Goal: Task Accomplishment & Management: Manage account settings

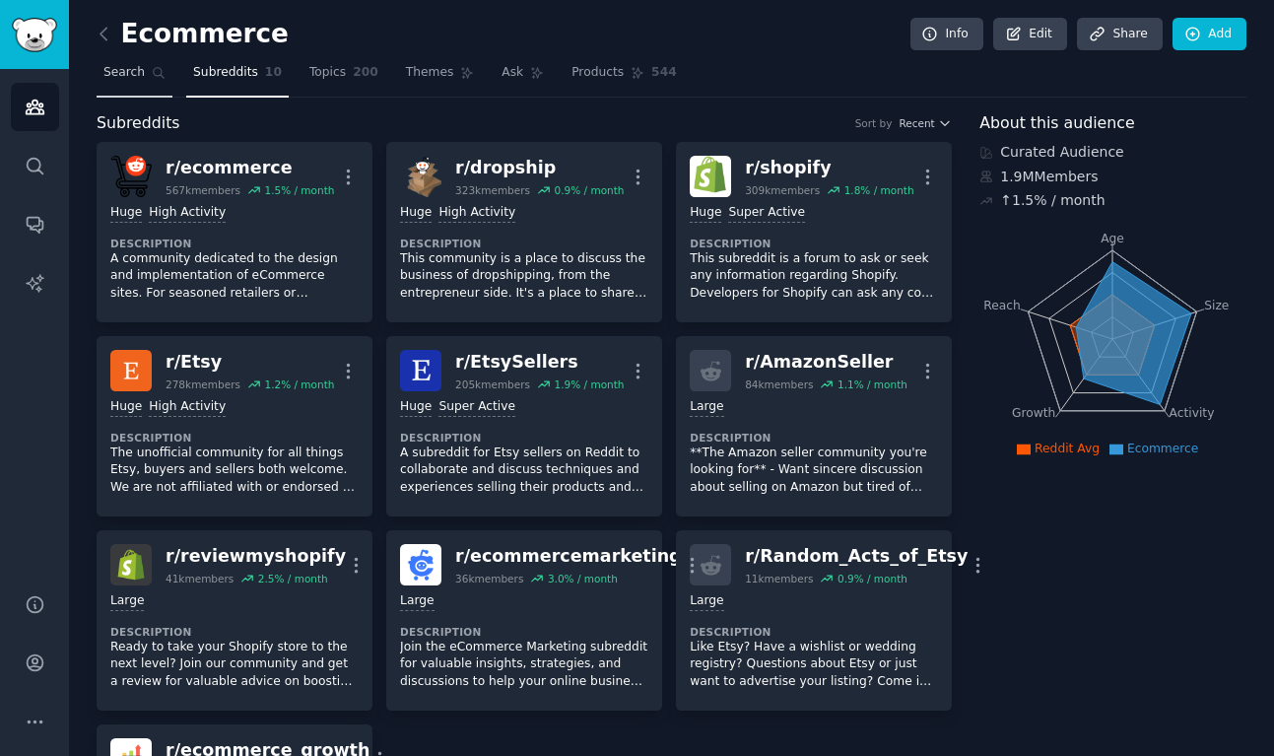
click at [126, 77] on span "Search" at bounding box center [123, 73] width 41 height 18
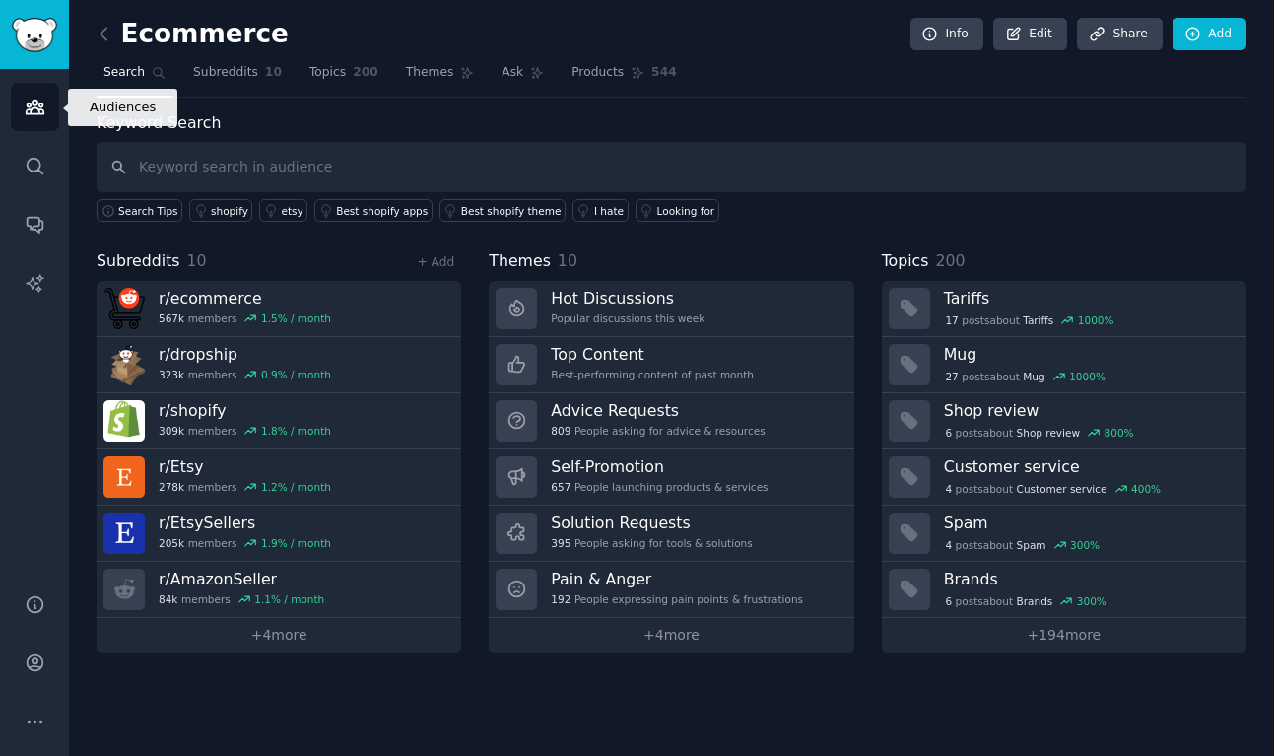
click at [15, 117] on link "Audiences" at bounding box center [35, 107] width 48 height 48
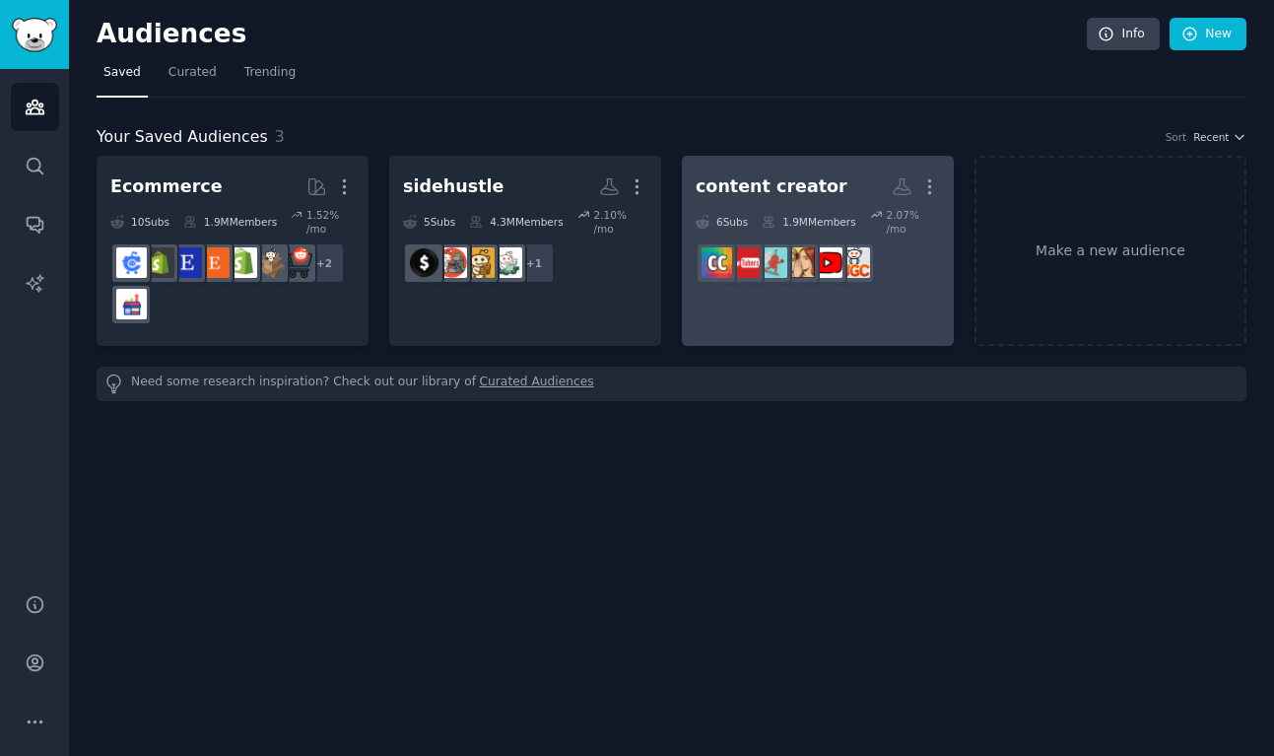
click at [801, 195] on div "content creator" at bounding box center [772, 186] width 152 height 25
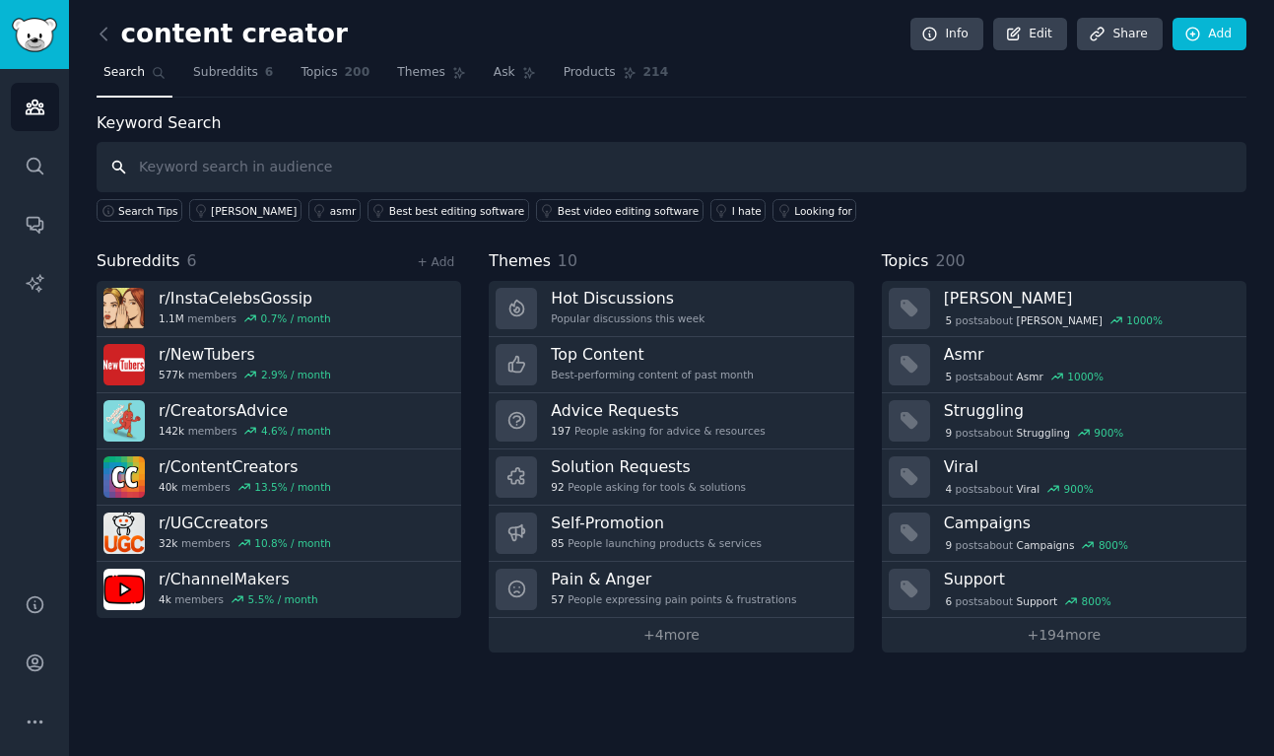
paste input "AItool"
click at [125, 173] on input "AItool" at bounding box center [672, 167] width 1150 height 50
click at [110, 163] on input "AItool" at bounding box center [672, 167] width 1150 height 50
click at [116, 164] on input "AItool" at bounding box center [672, 167] width 1150 height 50
type input "AItool"
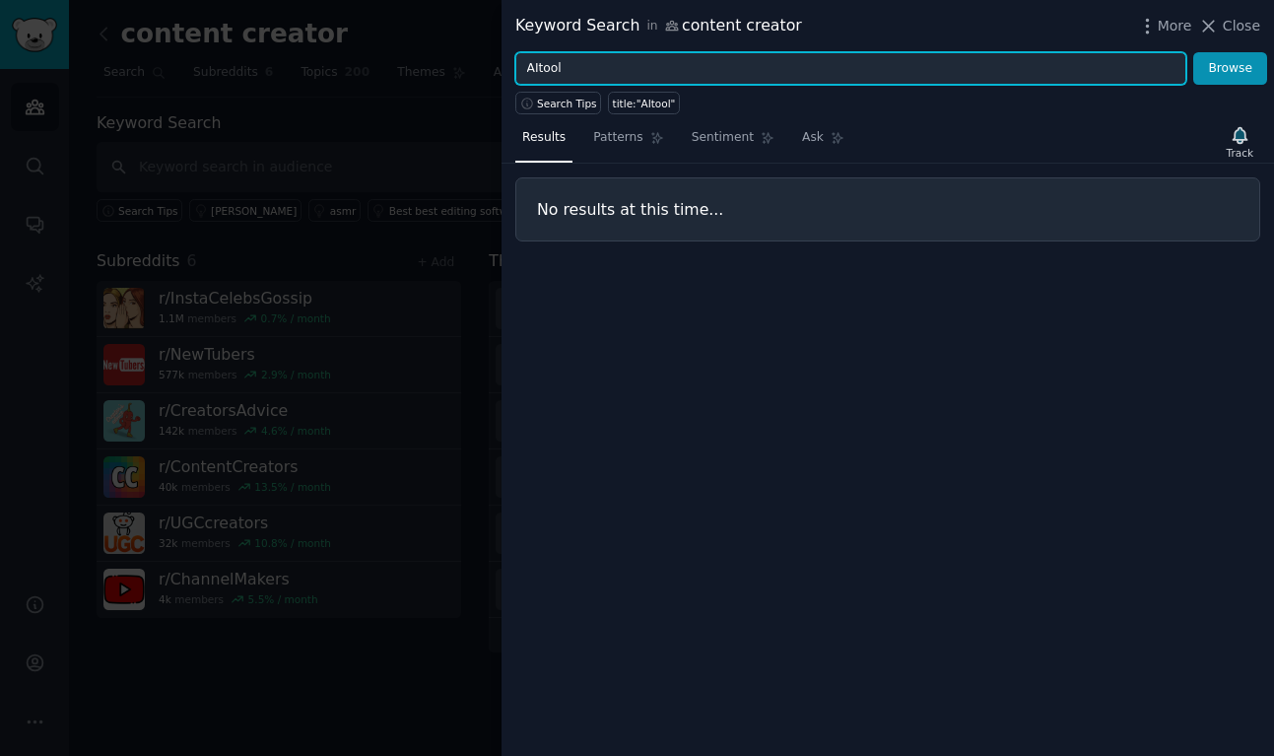
click at [614, 78] on input "AItool" at bounding box center [850, 69] width 671 height 34
type input "A"
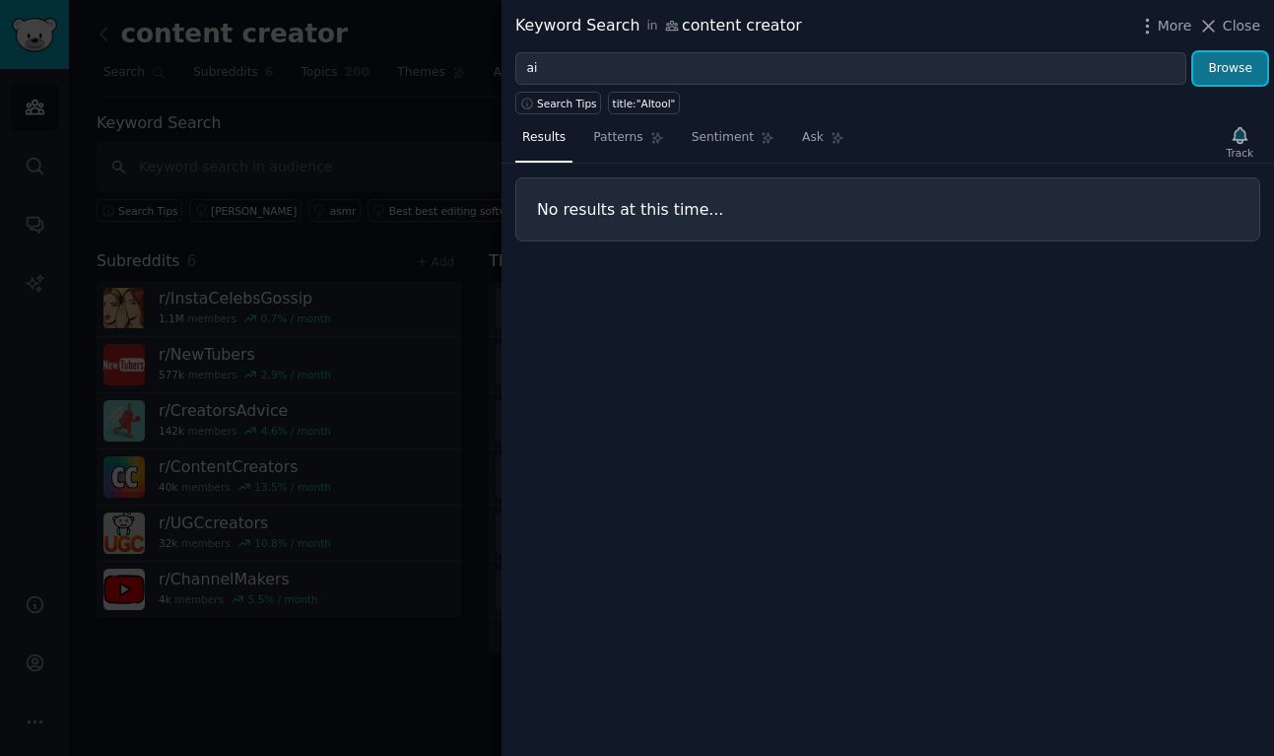
click at [1245, 70] on button "Browse" at bounding box center [1231, 69] width 74 height 34
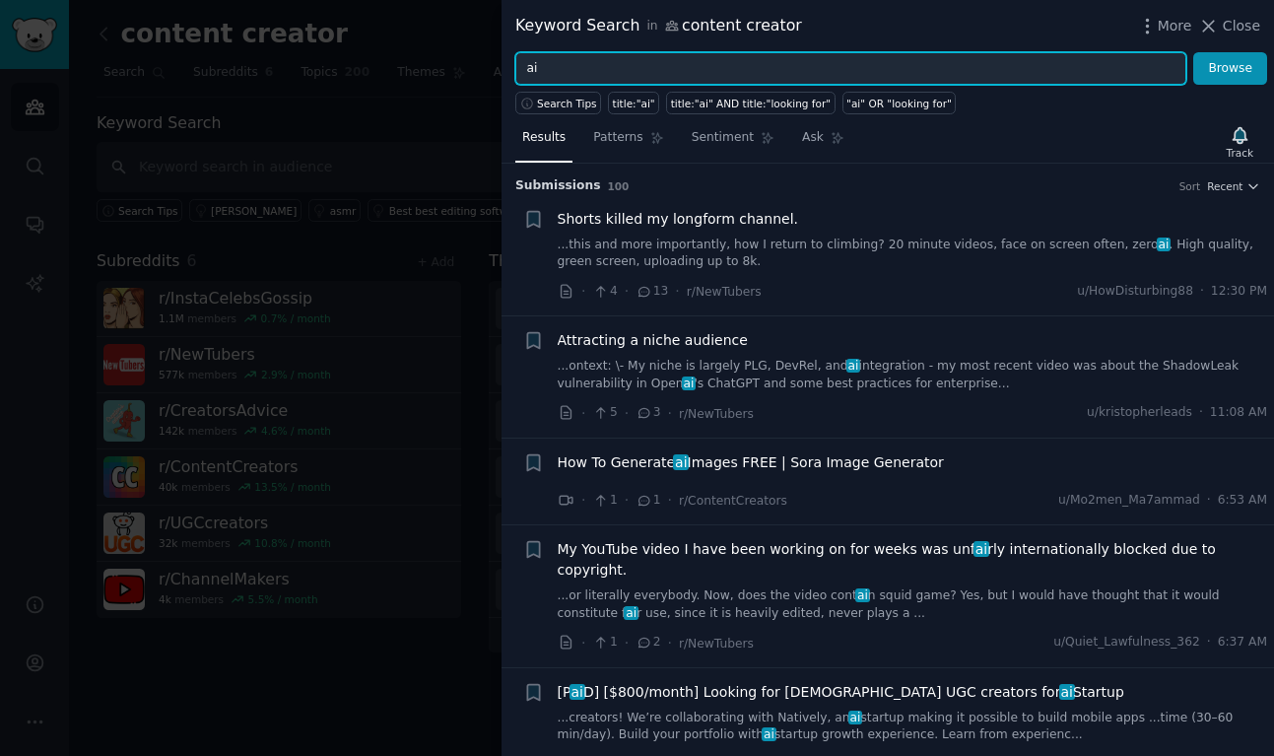
click at [589, 71] on input "ai" at bounding box center [850, 69] width 671 height 34
type input "a"
type input "storebuilder"
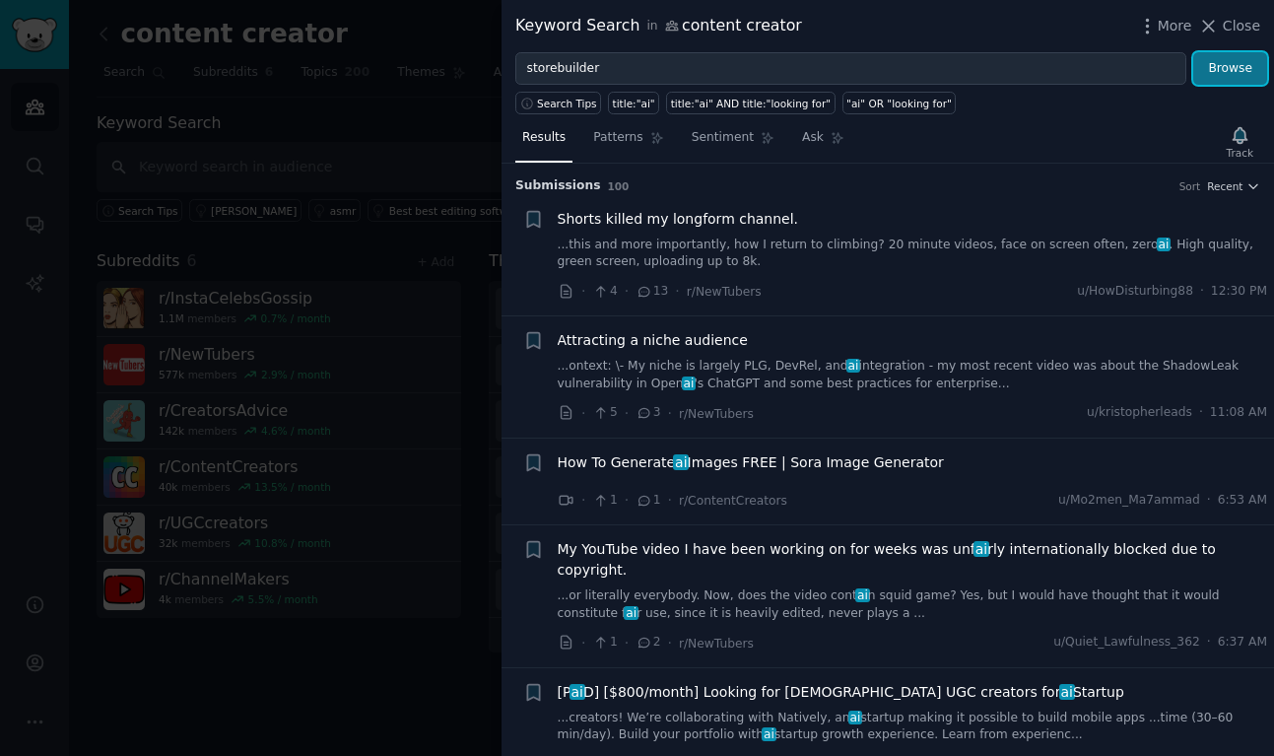
click at [1215, 73] on button "Browse" at bounding box center [1231, 69] width 74 height 34
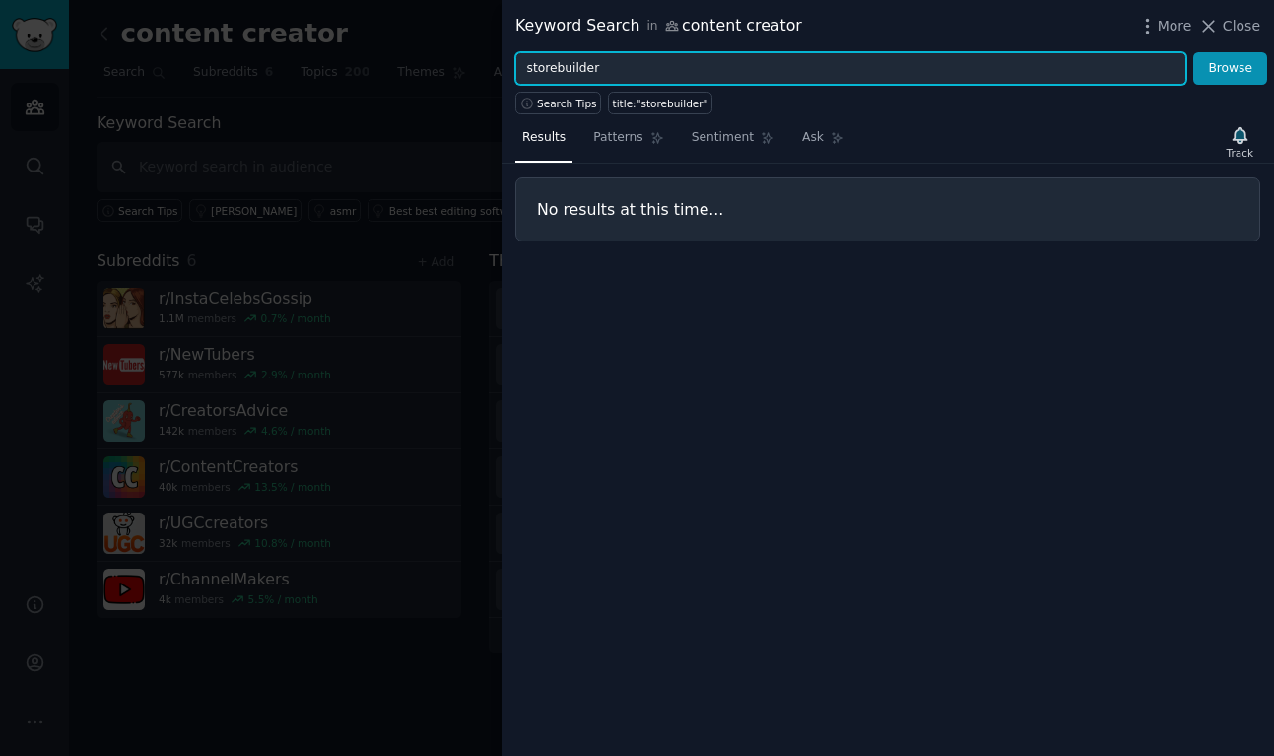
click at [896, 65] on input "storebuilder" at bounding box center [850, 69] width 671 height 34
type input "ai"
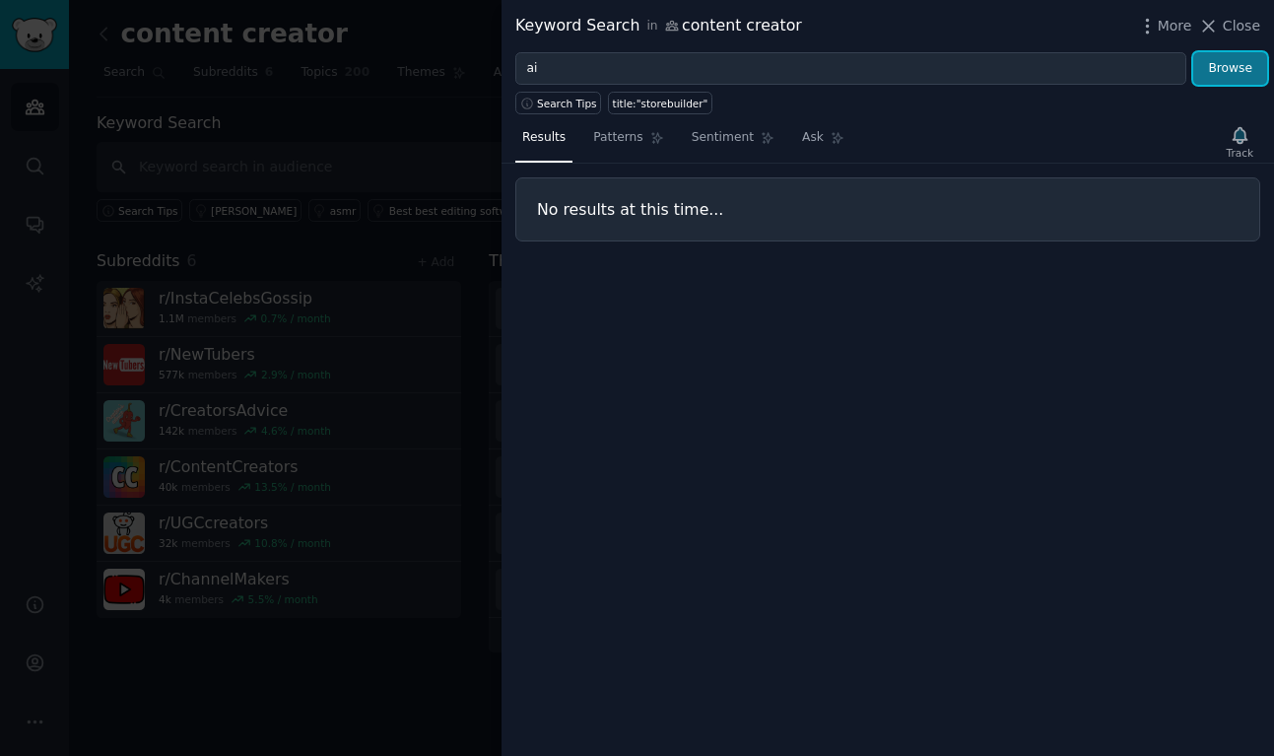
click at [1232, 76] on button "Browse" at bounding box center [1231, 69] width 74 height 34
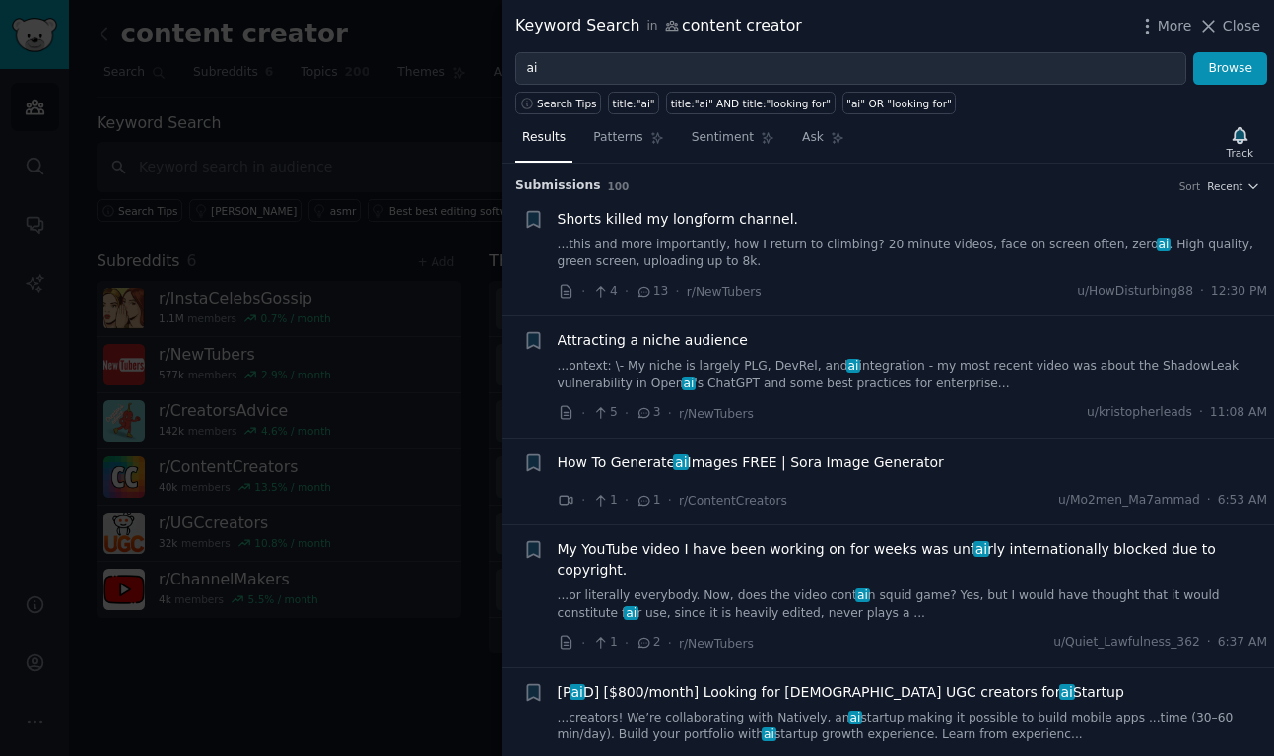
click at [450, 53] on div at bounding box center [637, 378] width 1274 height 756
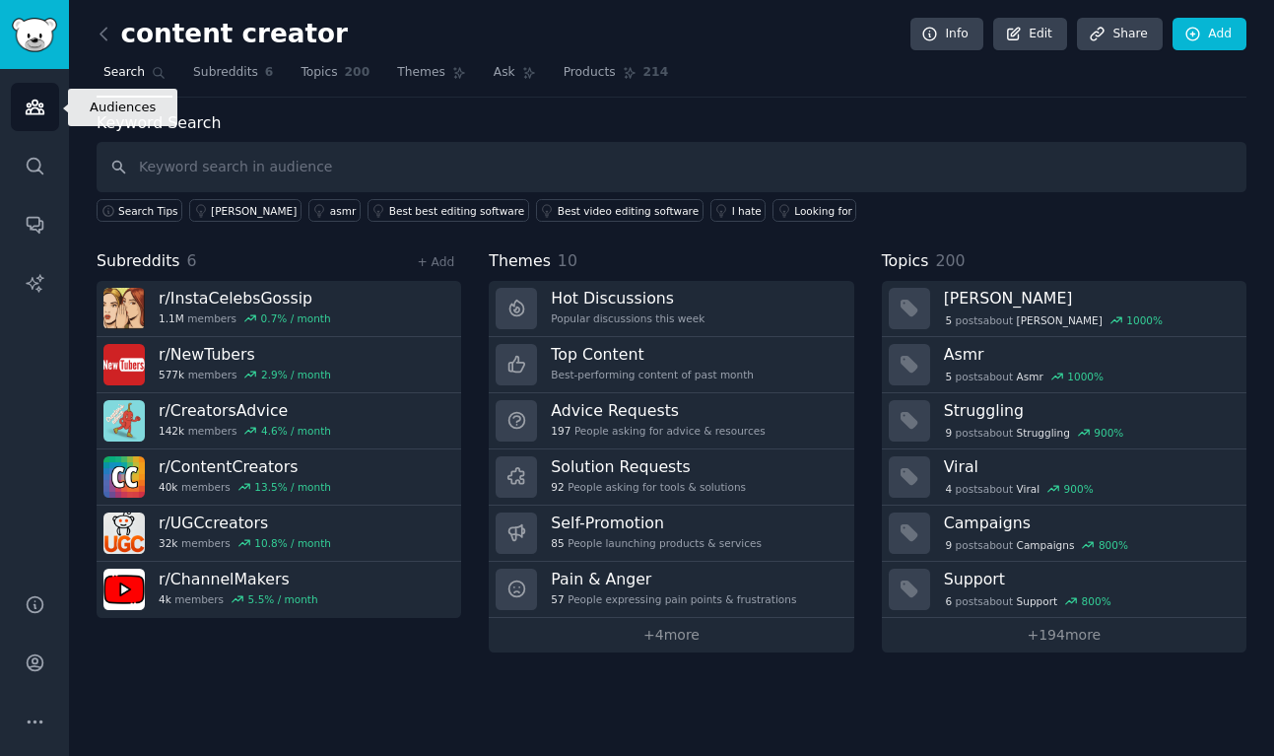
click at [41, 111] on icon "Sidebar" at bounding box center [35, 107] width 21 height 21
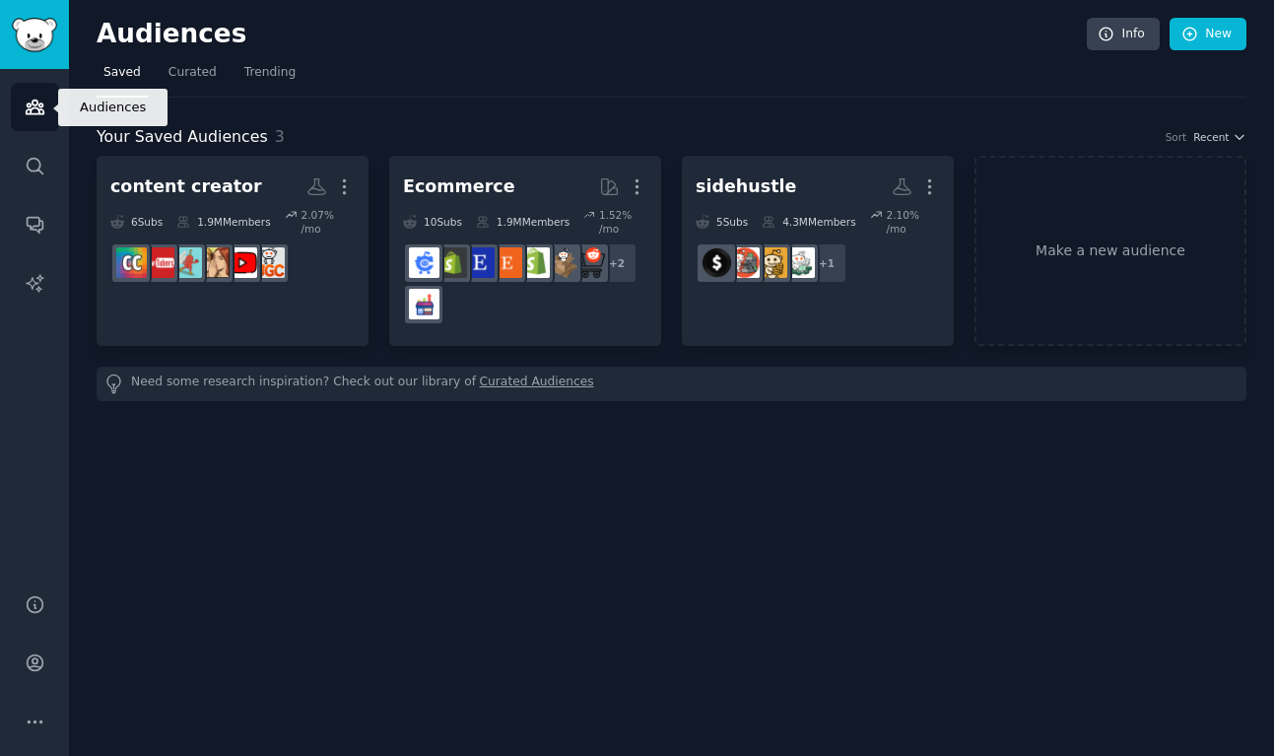
click at [41, 111] on icon "Sidebar" at bounding box center [35, 107] width 21 height 21
click at [1227, 30] on link "New" at bounding box center [1208, 35] width 77 height 34
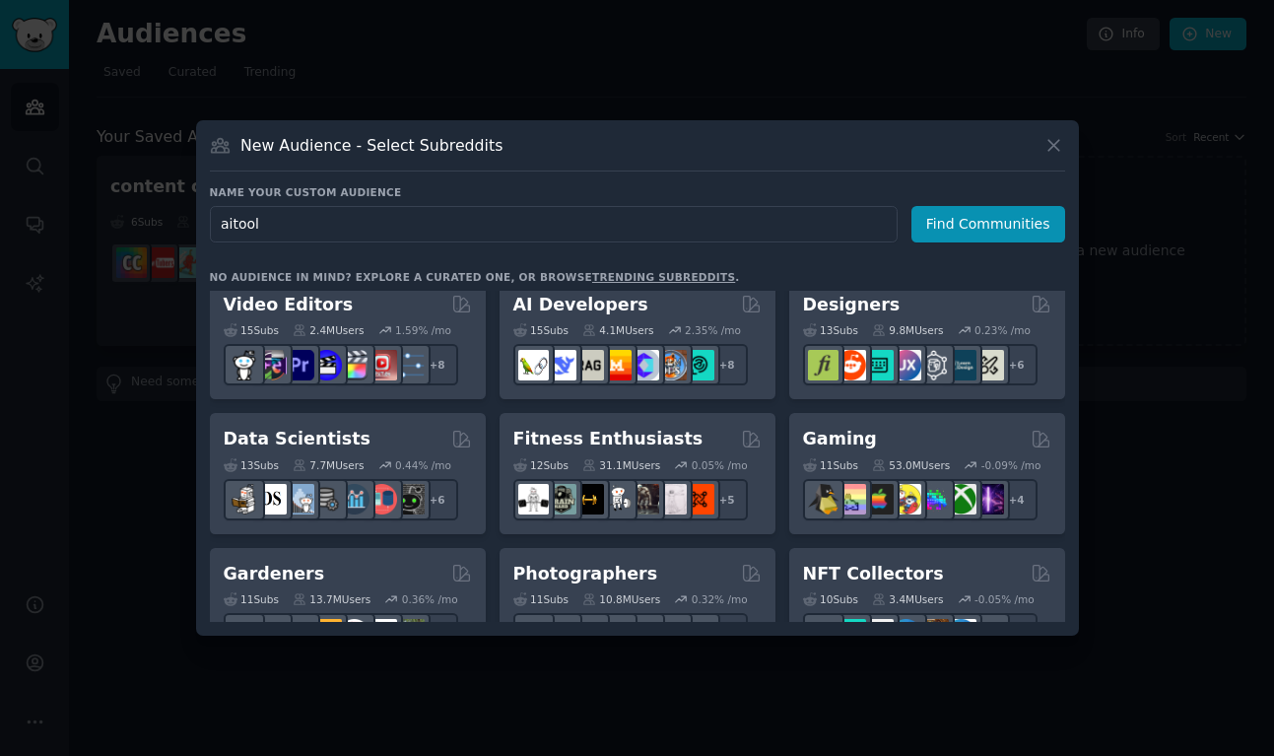
scroll to position [418, 0]
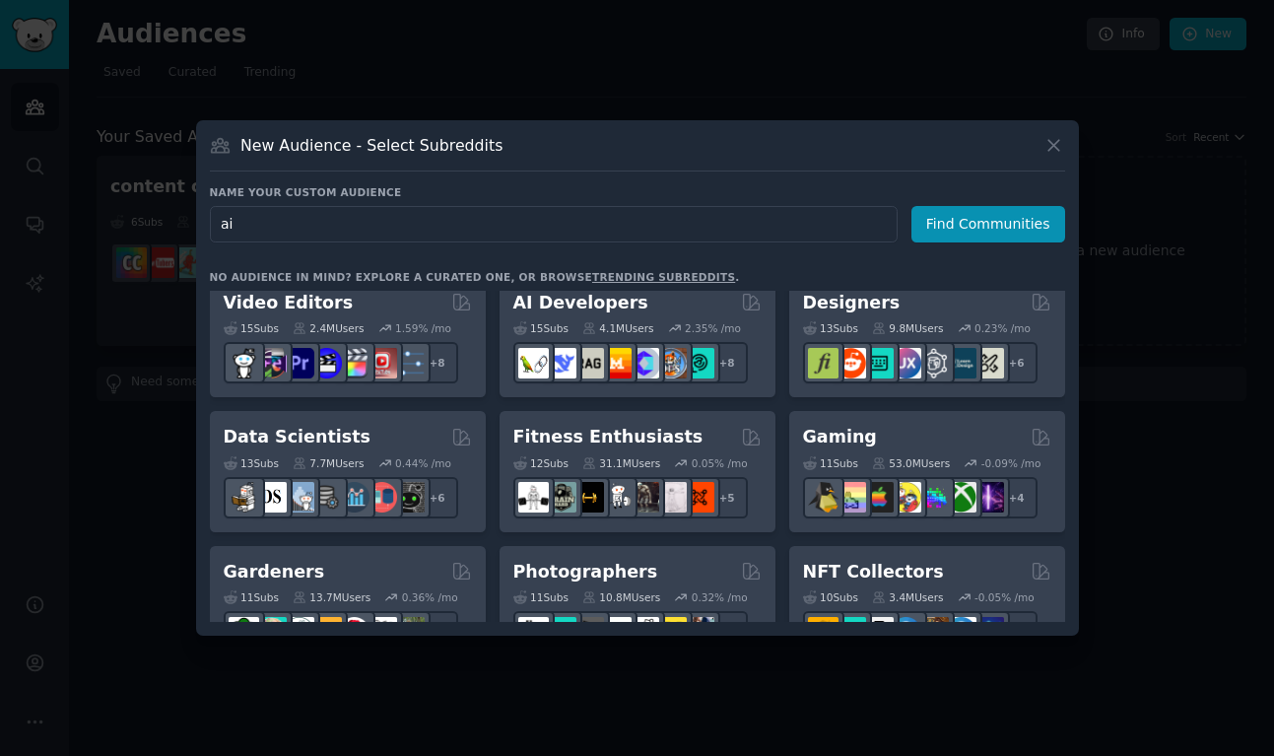
type input "a"
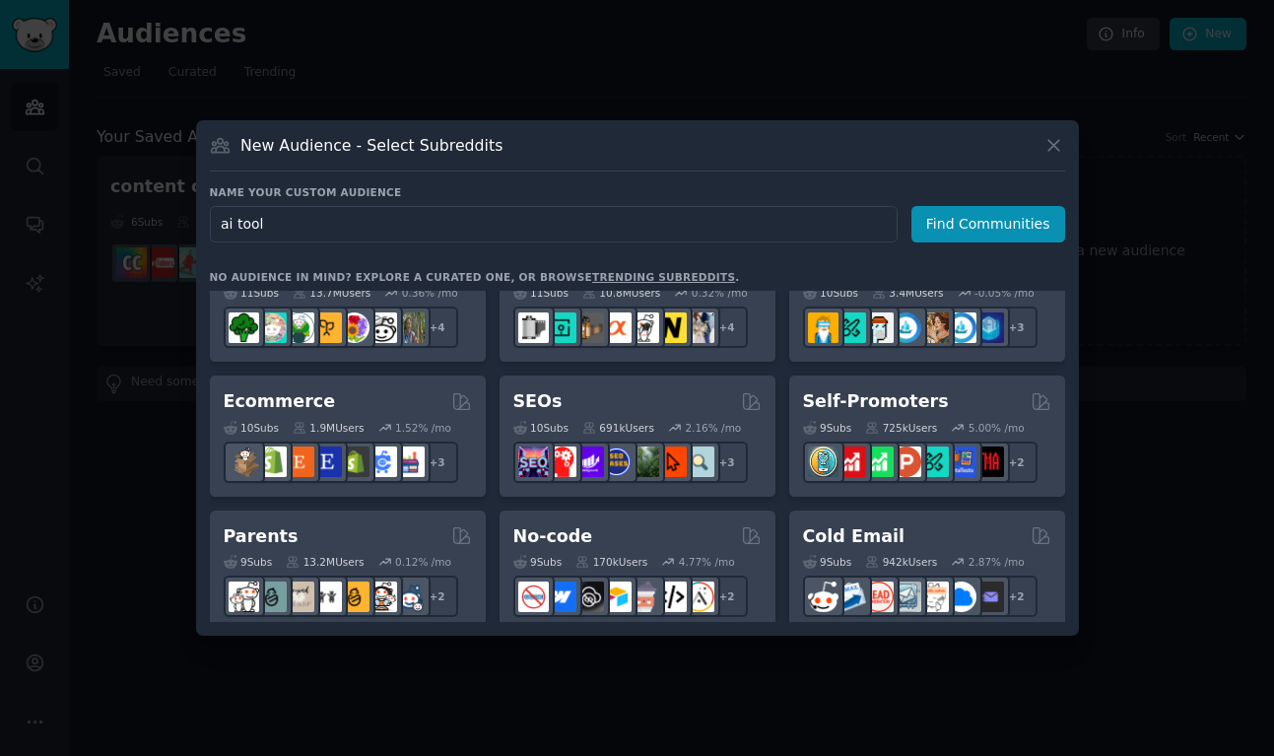
scroll to position [723, 0]
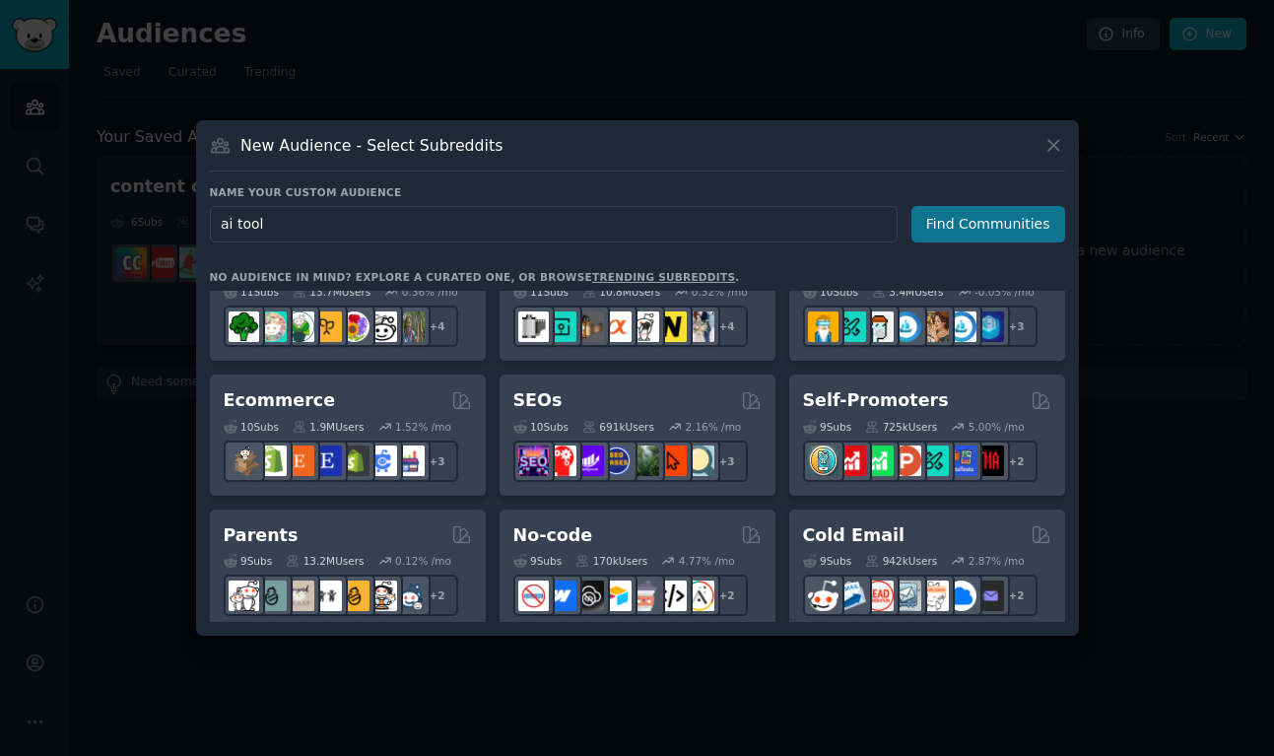
type input "ai tool"
click at [963, 219] on button "Find Communities" at bounding box center [989, 224] width 154 height 36
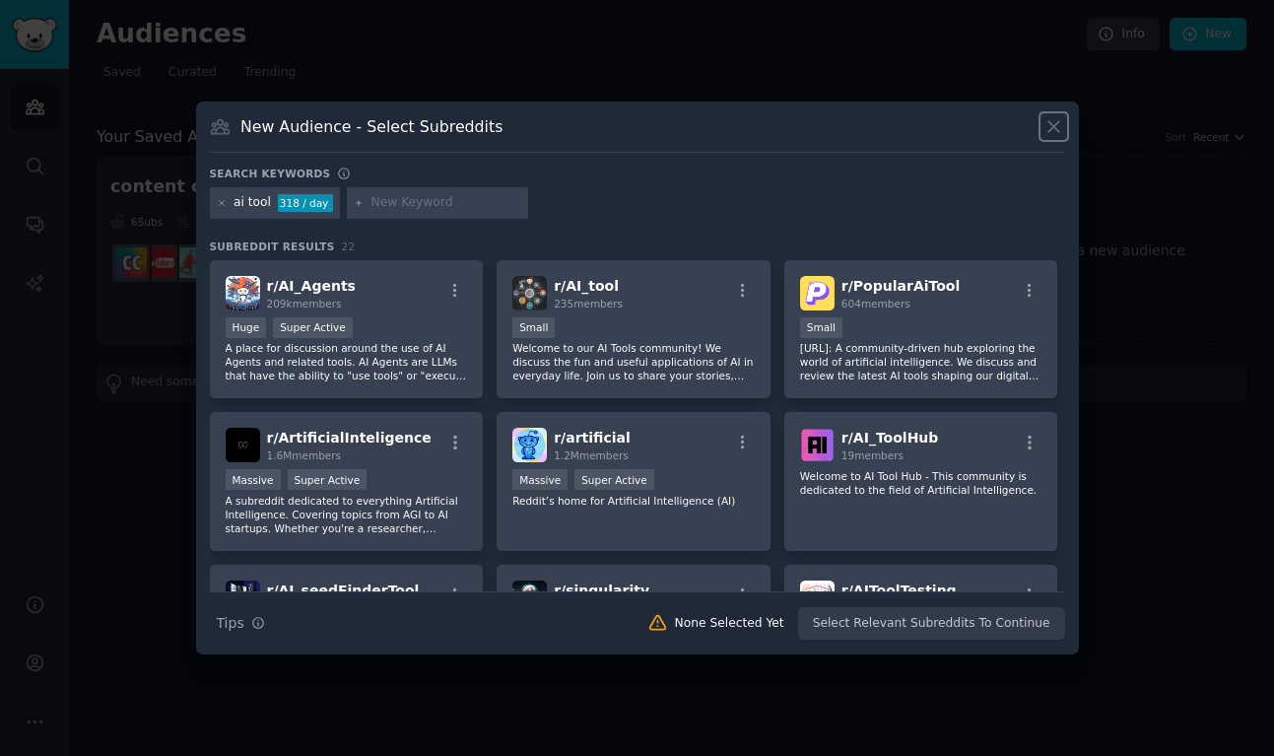
click at [1056, 127] on icon at bounding box center [1054, 126] width 21 height 21
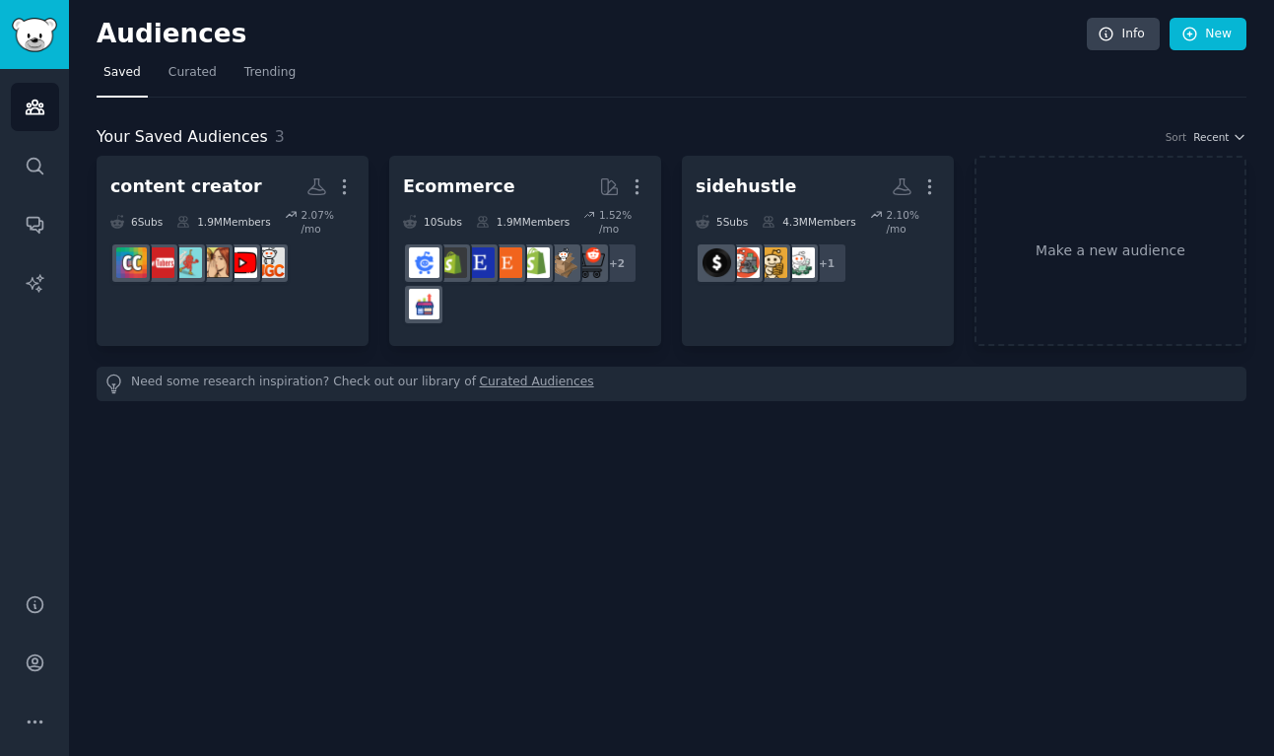
click at [912, 101] on div "Your Saved Audiences 3 Sort Recent content creator More 6 Sub s 1.9M Members 2.…" at bounding box center [672, 250] width 1150 height 304
click at [1217, 35] on link "New" at bounding box center [1208, 35] width 77 height 34
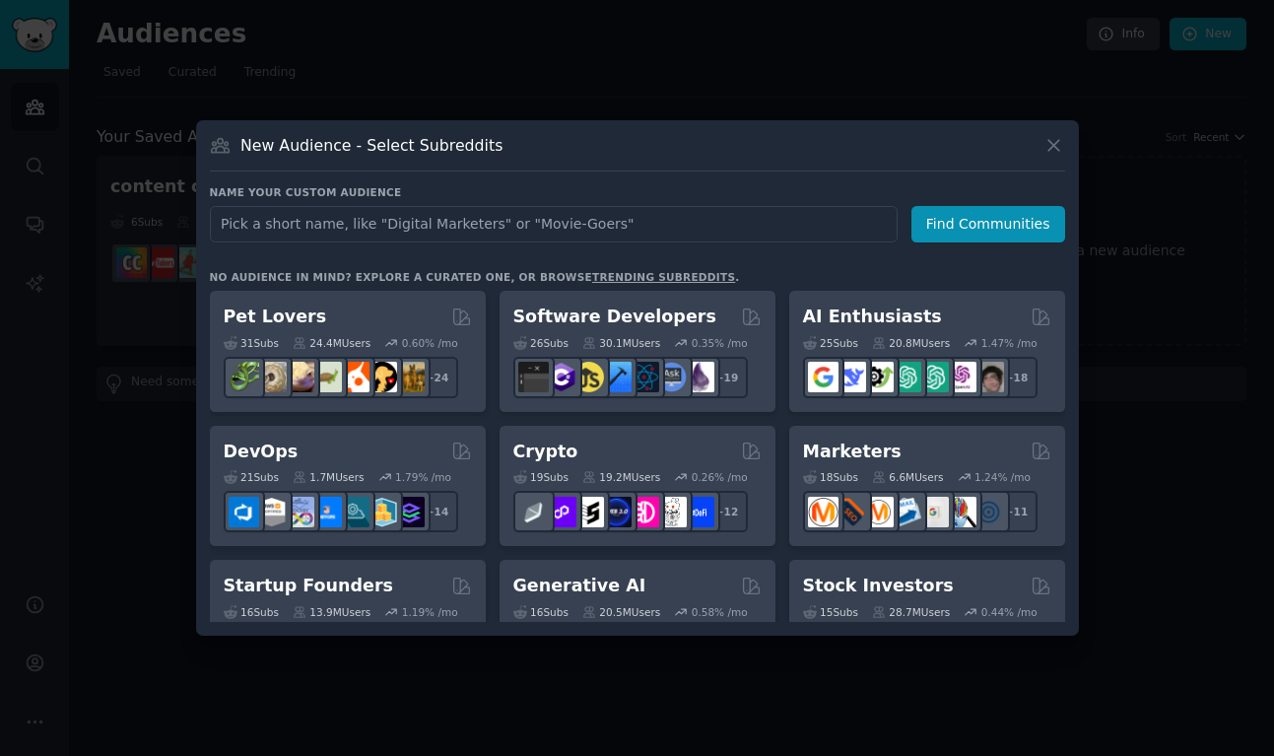
click at [365, 228] on input "text" at bounding box center [554, 224] width 688 height 36
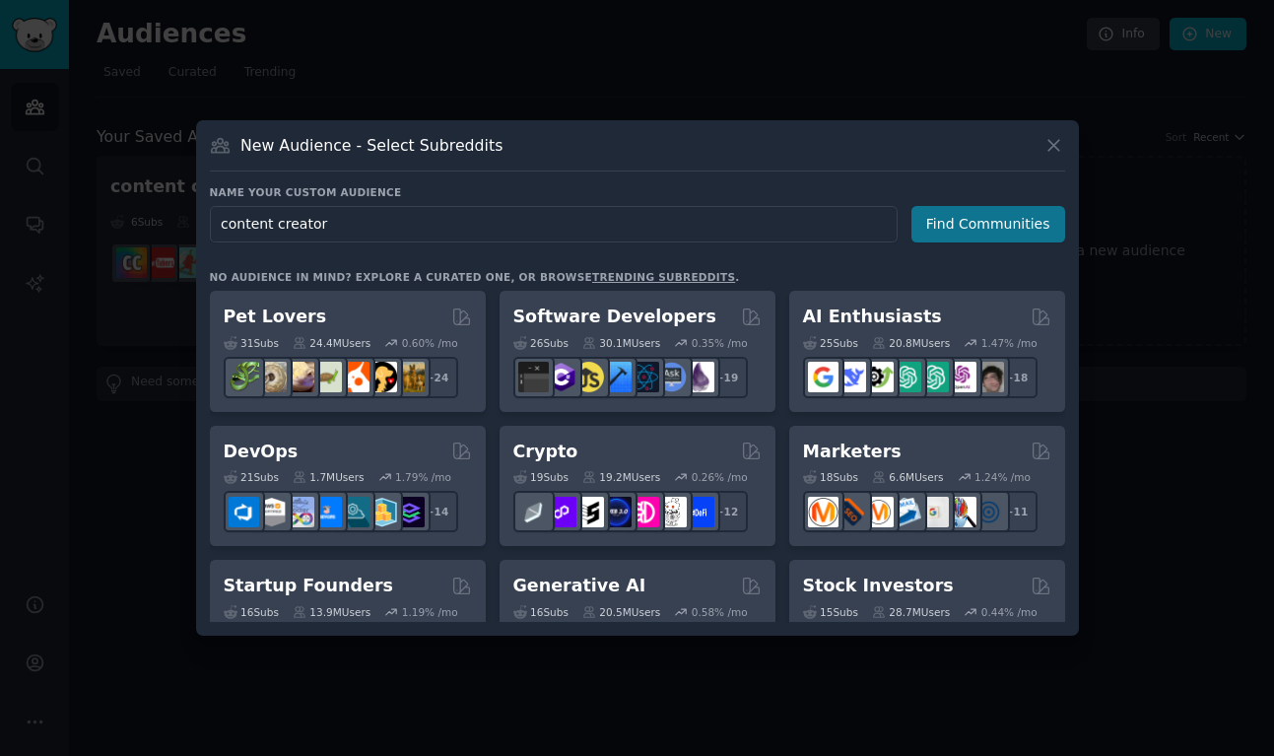
type input "content creator"
click at [1024, 221] on button "Find Communities" at bounding box center [989, 224] width 154 height 36
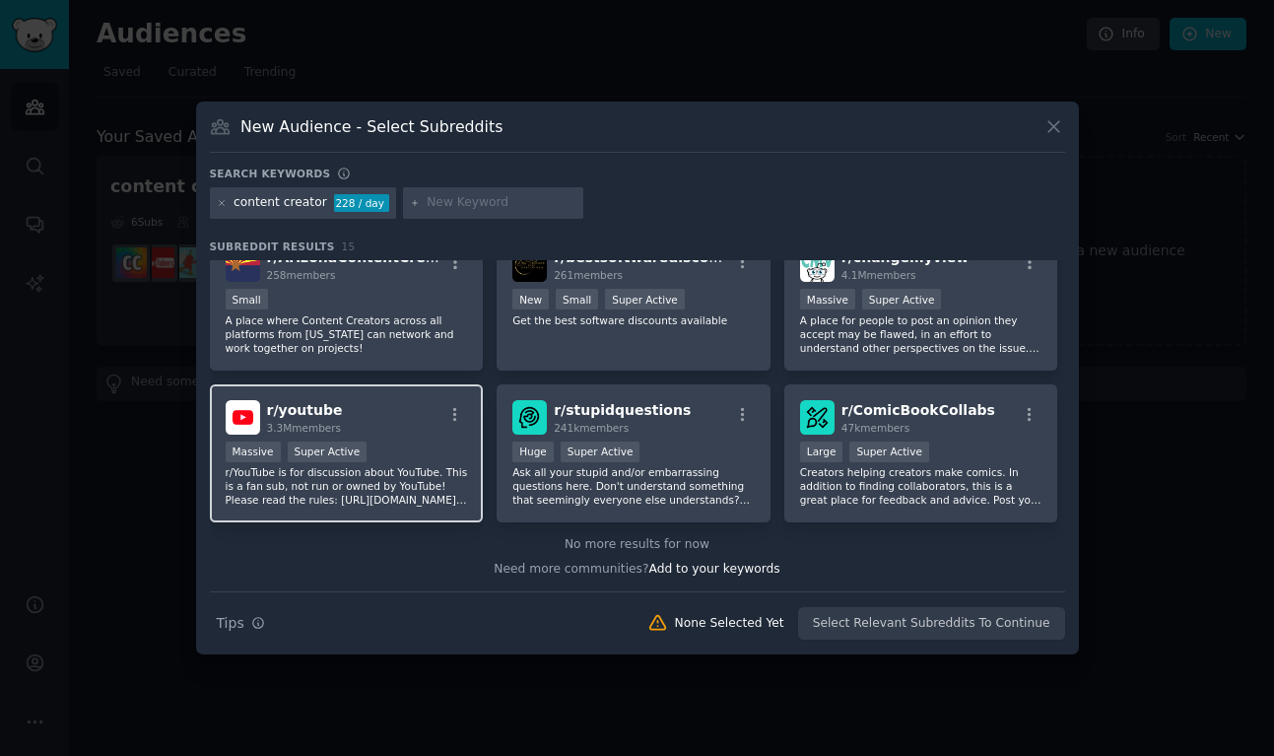
scroll to position [476, 0]
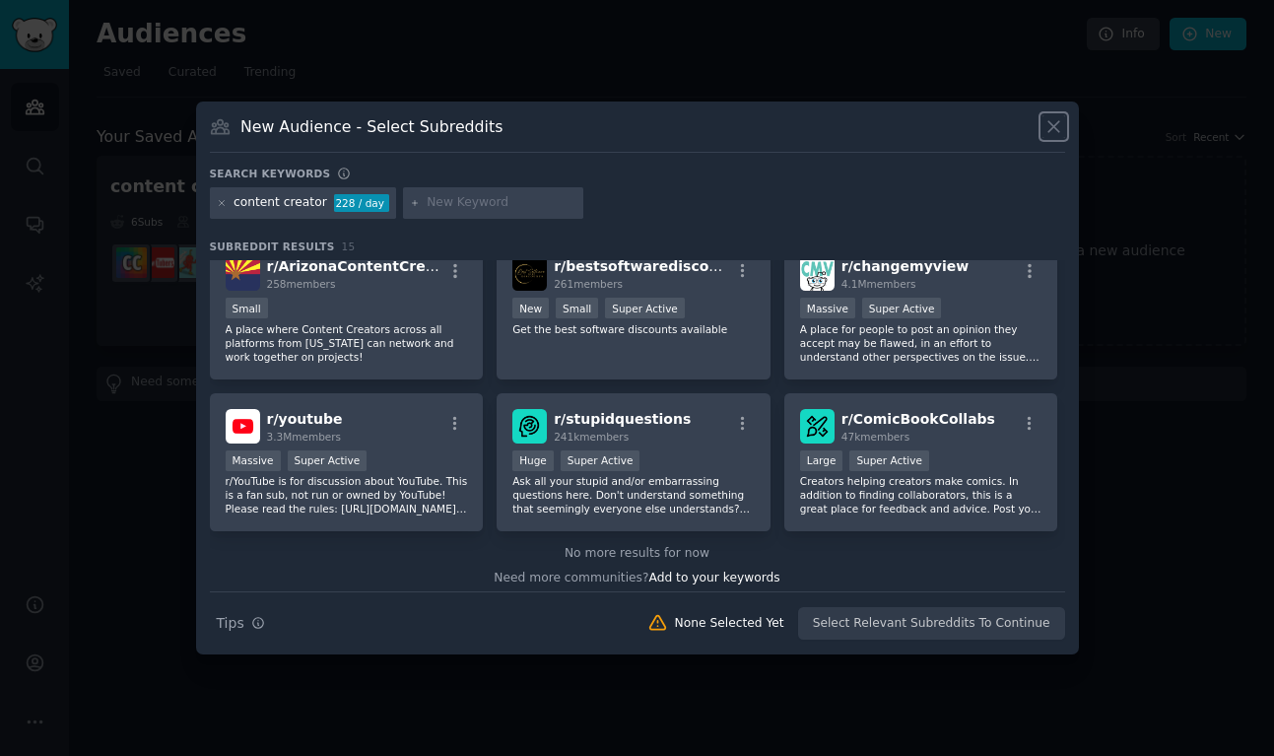
click at [1054, 121] on icon at bounding box center [1054, 126] width 21 height 21
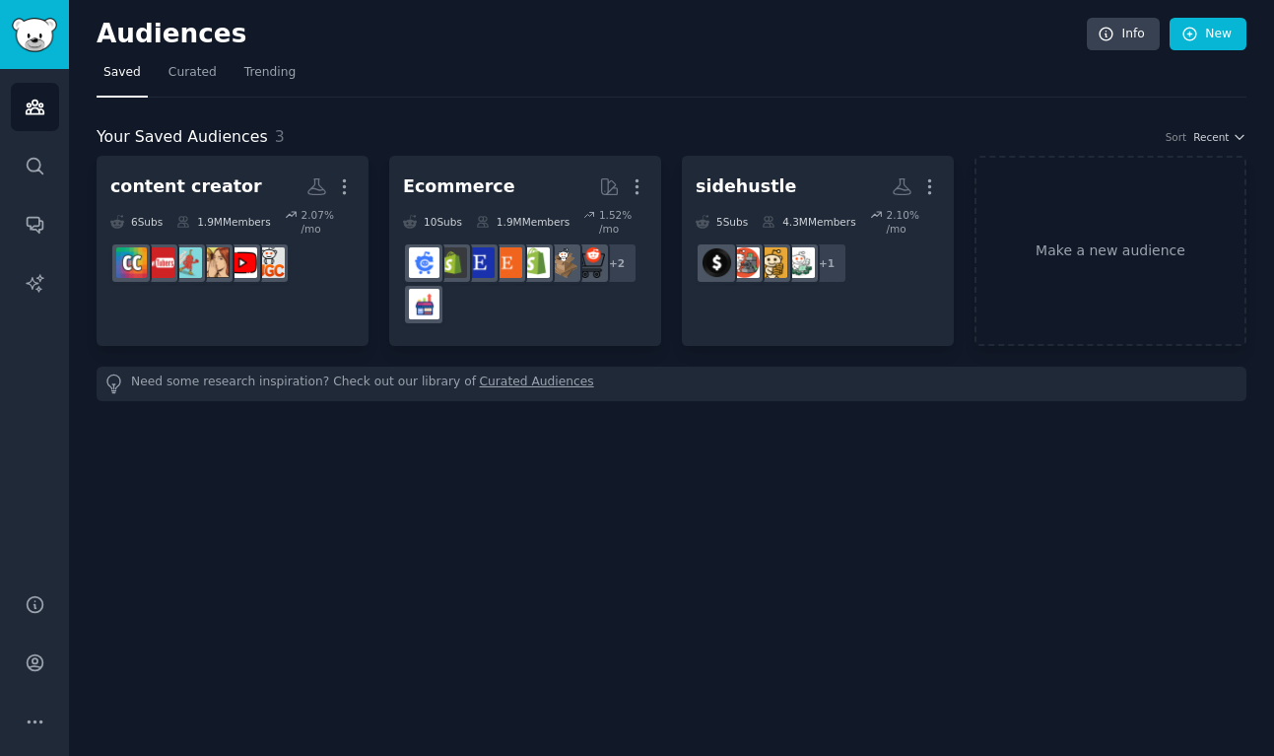
click at [891, 553] on div "Audiences Info New Saved Curated Trending Your Saved Audiences 3 Sort Recent co…" at bounding box center [671, 378] width 1205 height 756
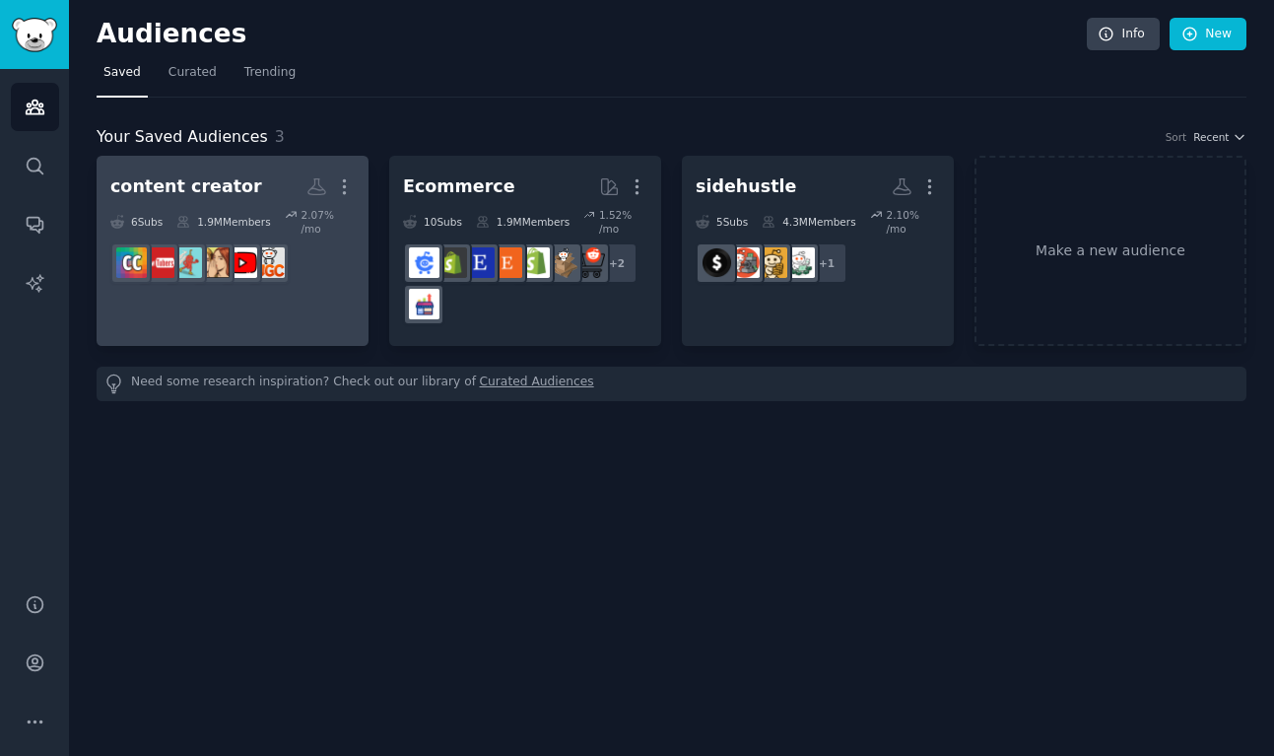
click at [340, 278] on dd at bounding box center [232, 263] width 244 height 55
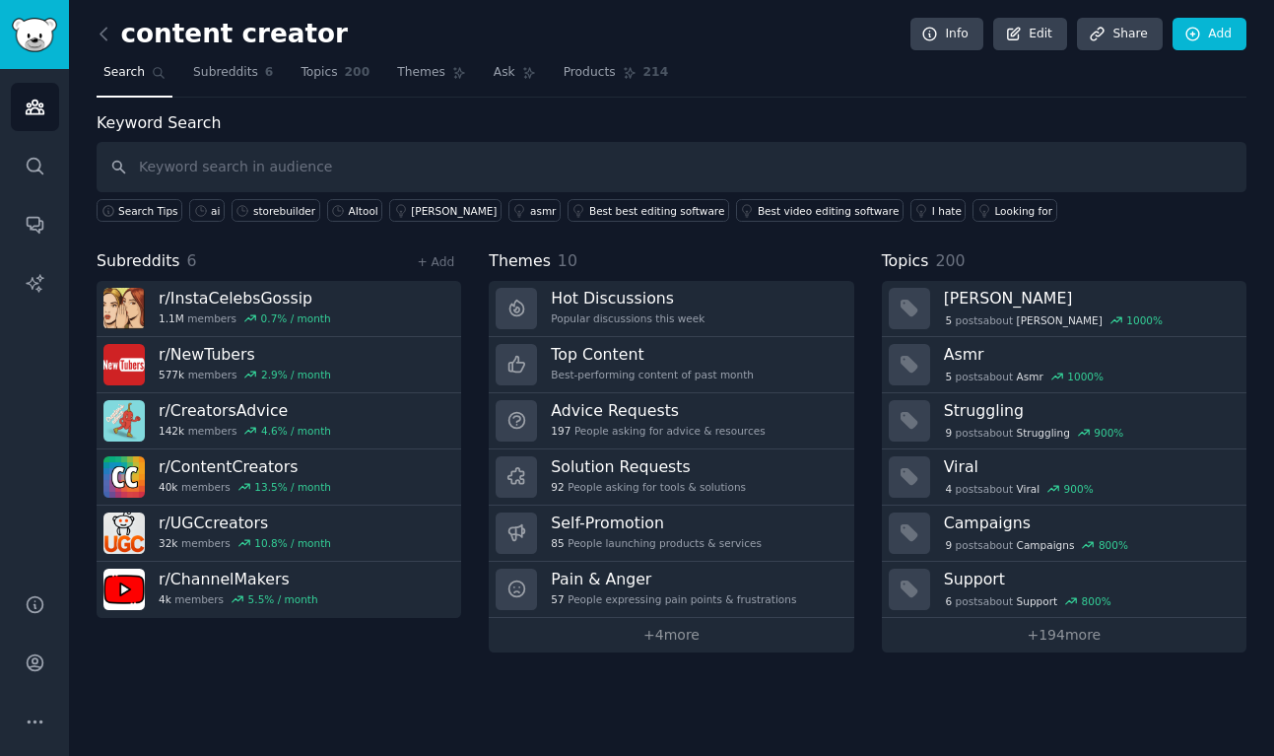
click at [365, 177] on input "text" at bounding box center [672, 167] width 1150 height 50
click at [118, 167] on input "youtube" at bounding box center [672, 167] width 1150 height 50
click at [248, 173] on input "youtube" at bounding box center [672, 167] width 1150 height 50
type input "youtube"
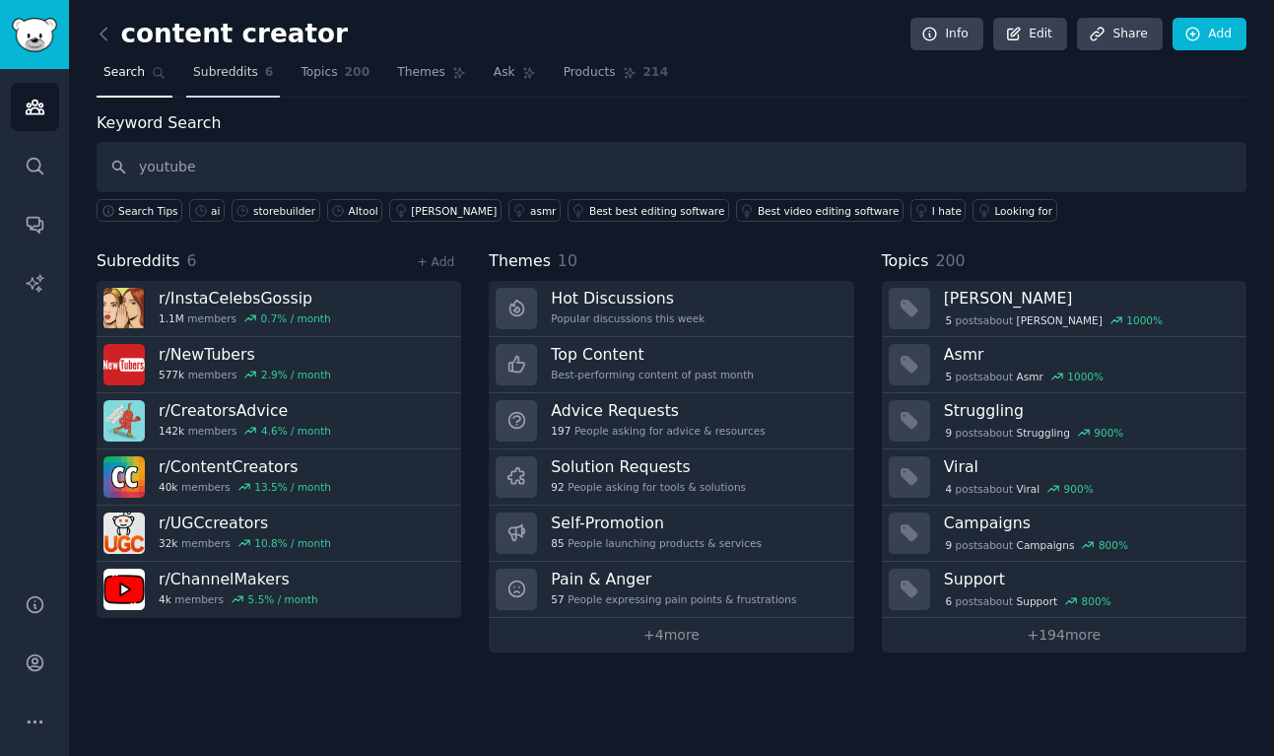
click at [232, 71] on span "Subreddits" at bounding box center [225, 73] width 65 height 18
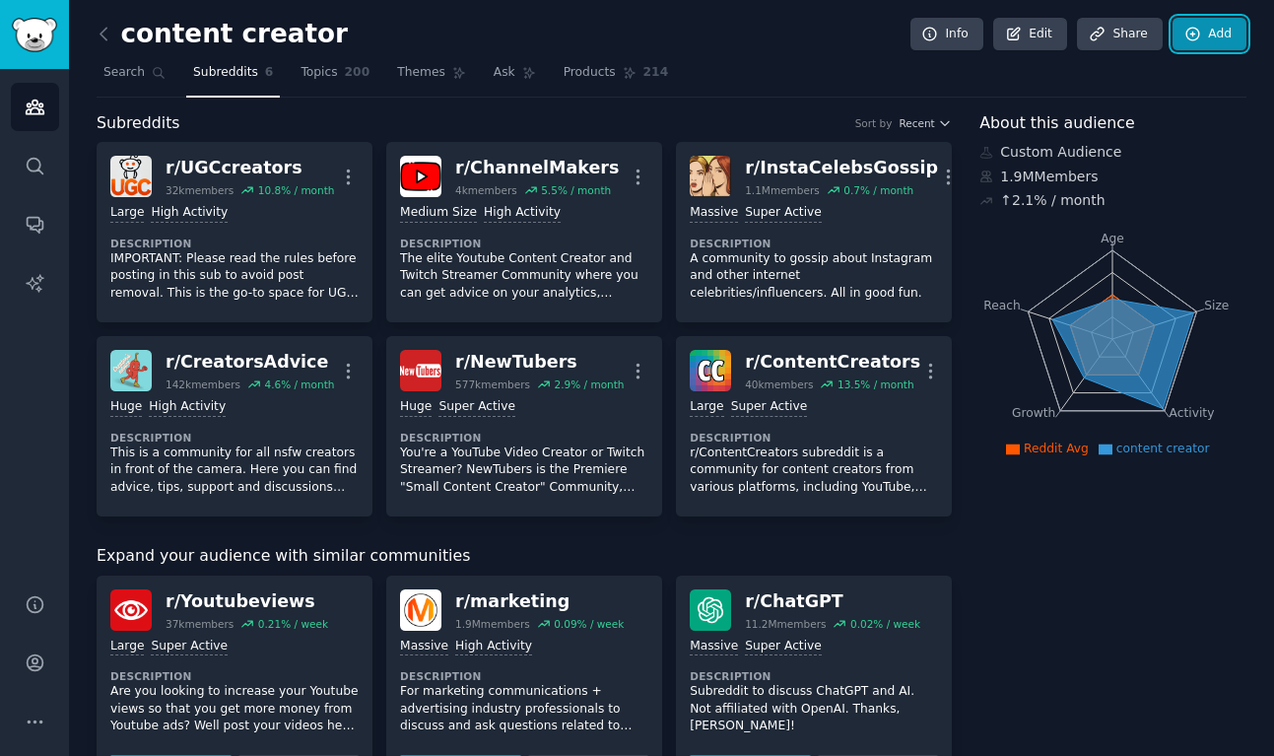
click at [1226, 31] on link "Add" at bounding box center [1210, 35] width 74 height 34
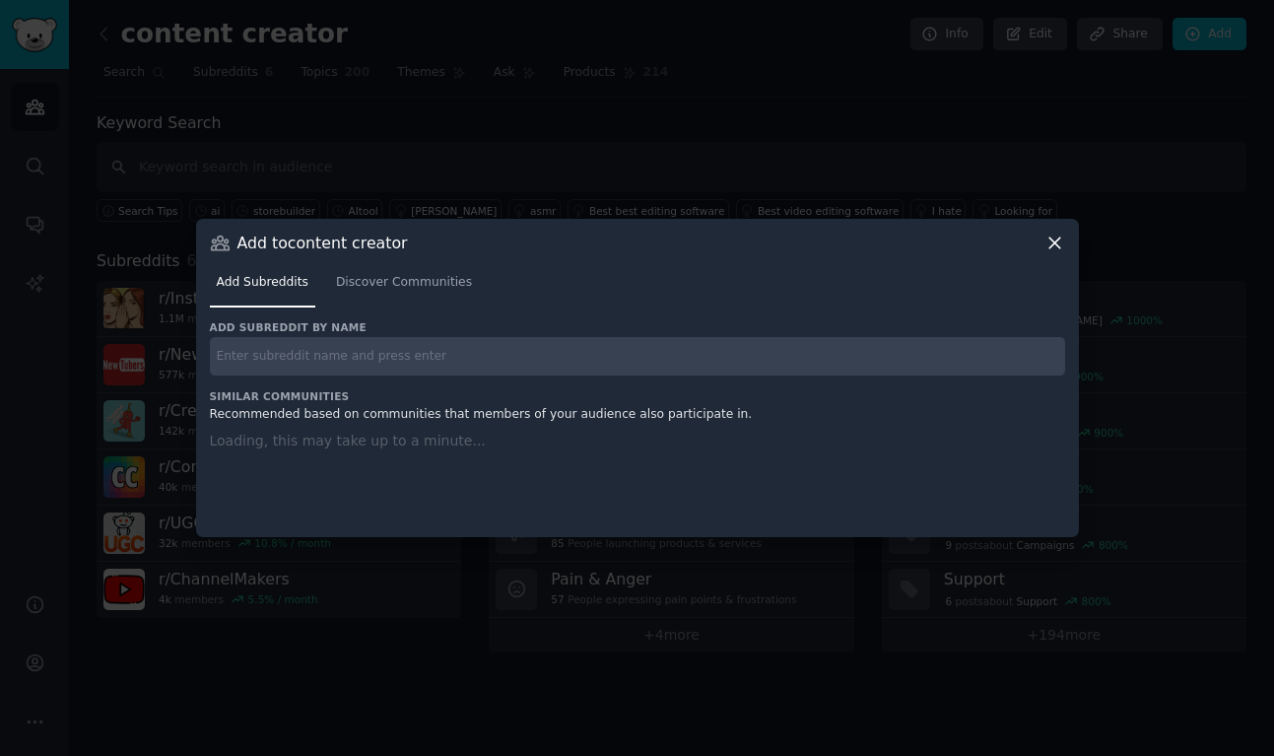
click at [326, 351] on input "text" at bounding box center [637, 356] width 855 height 38
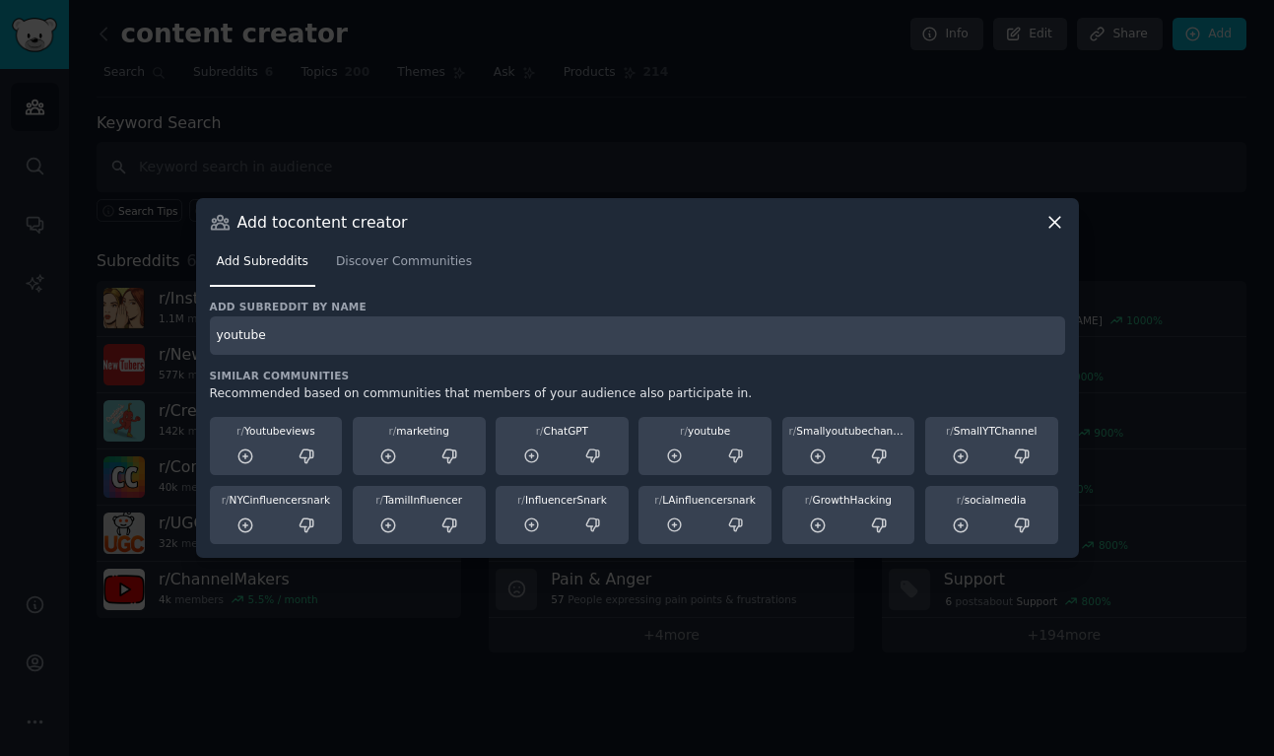
type input "youtube"
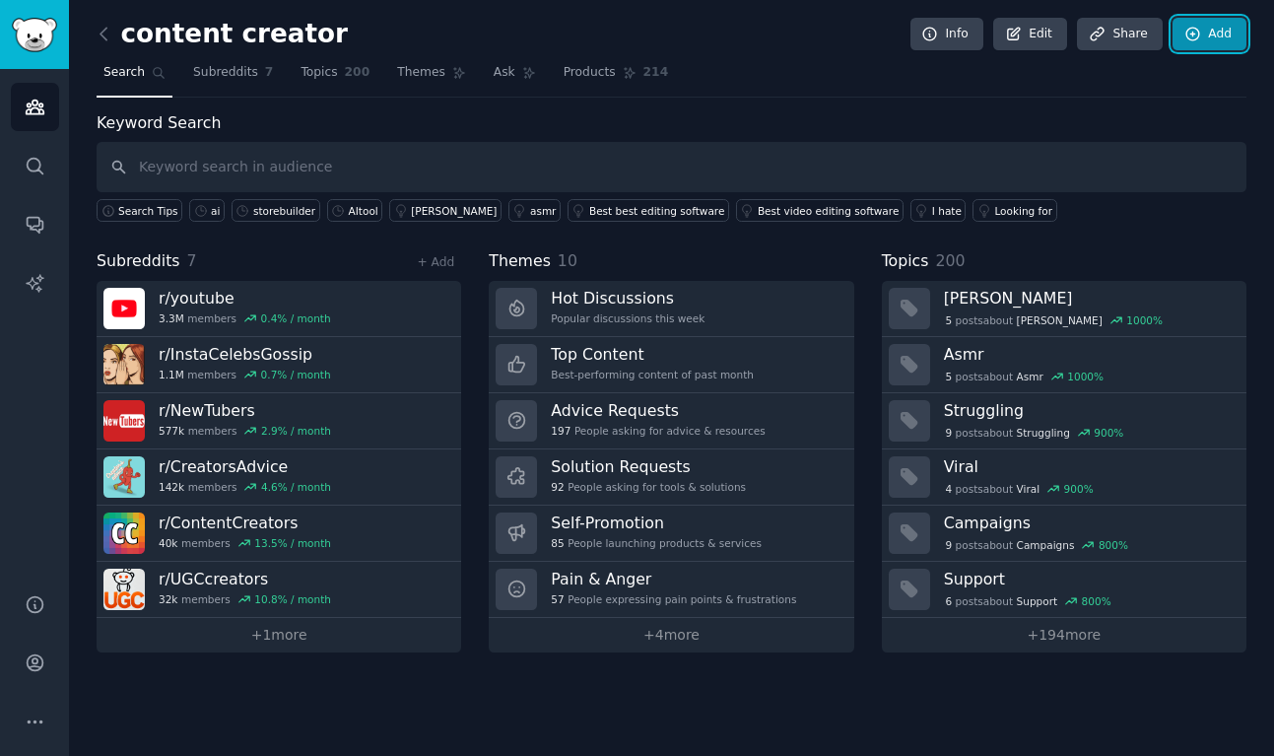
click at [1211, 31] on link "Add" at bounding box center [1210, 35] width 74 height 34
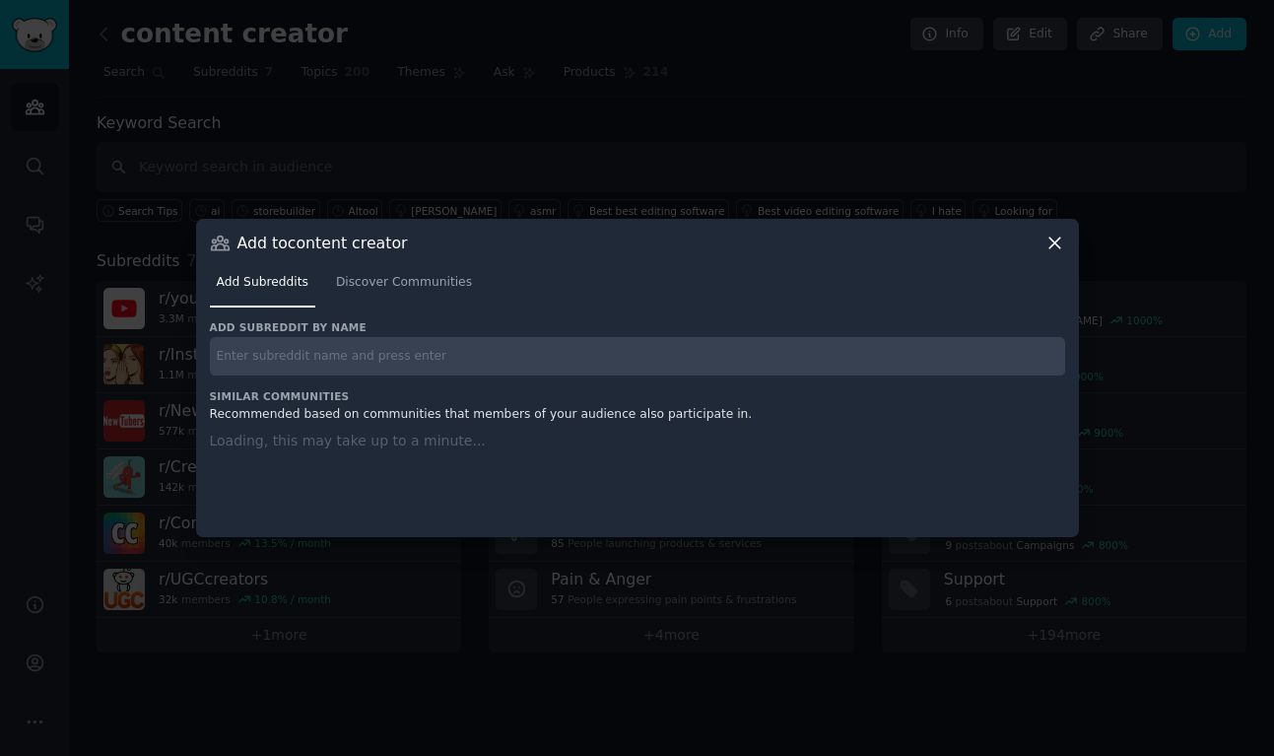
click at [392, 338] on input "text" at bounding box center [637, 356] width 855 height 38
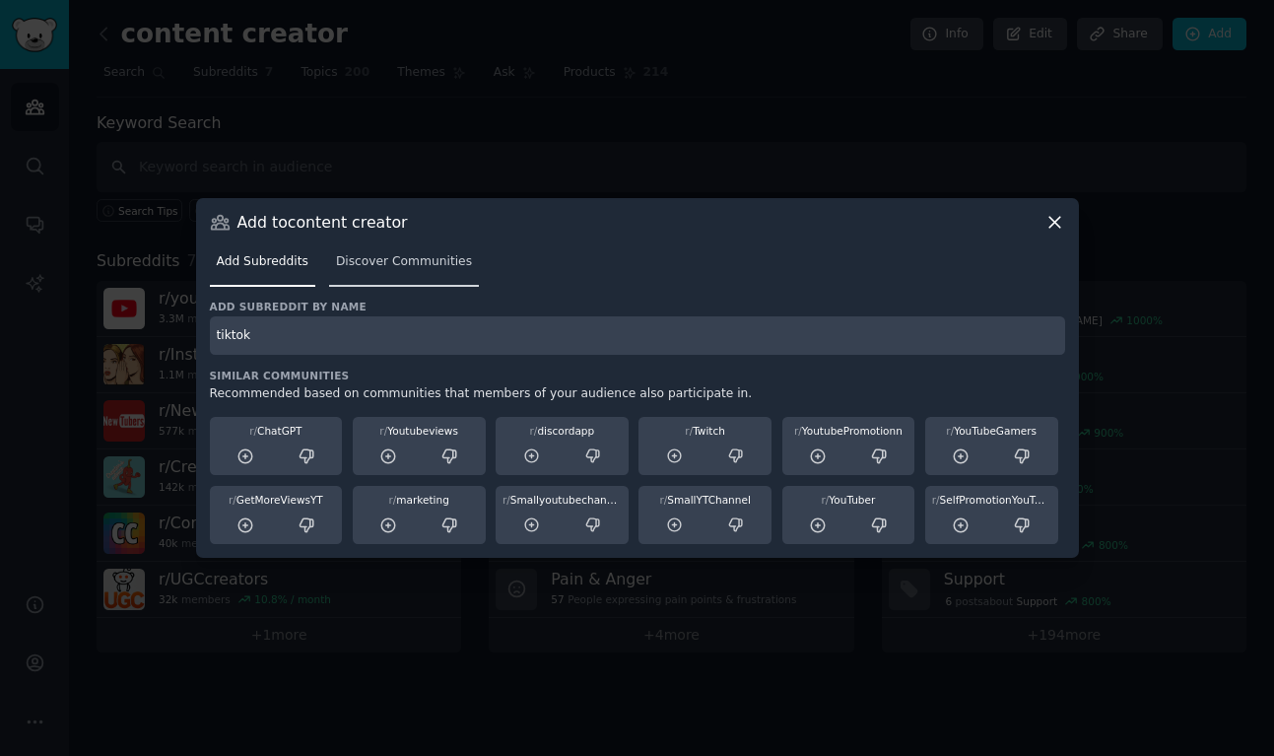
type input "tiktok"
click at [436, 262] on span "Discover Communities" at bounding box center [404, 262] width 136 height 18
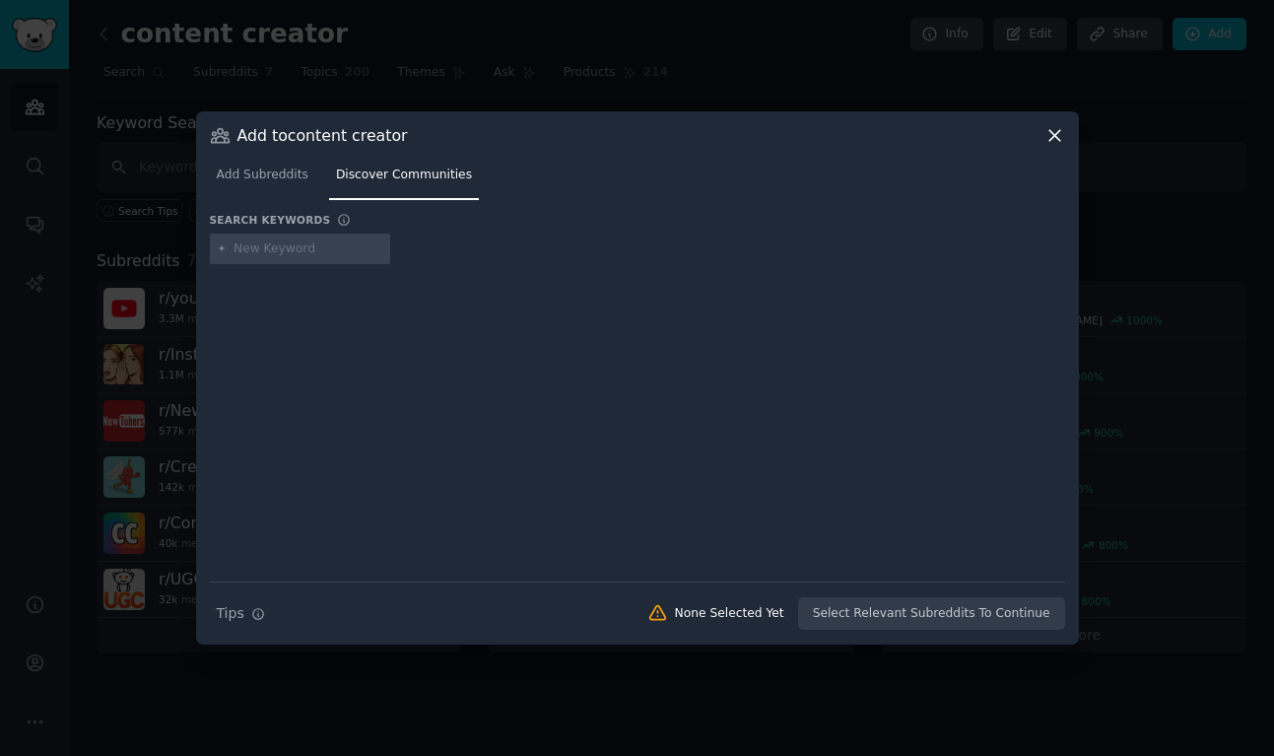
click at [330, 247] on input "text" at bounding box center [309, 249] width 150 height 18
type input "tiktok"
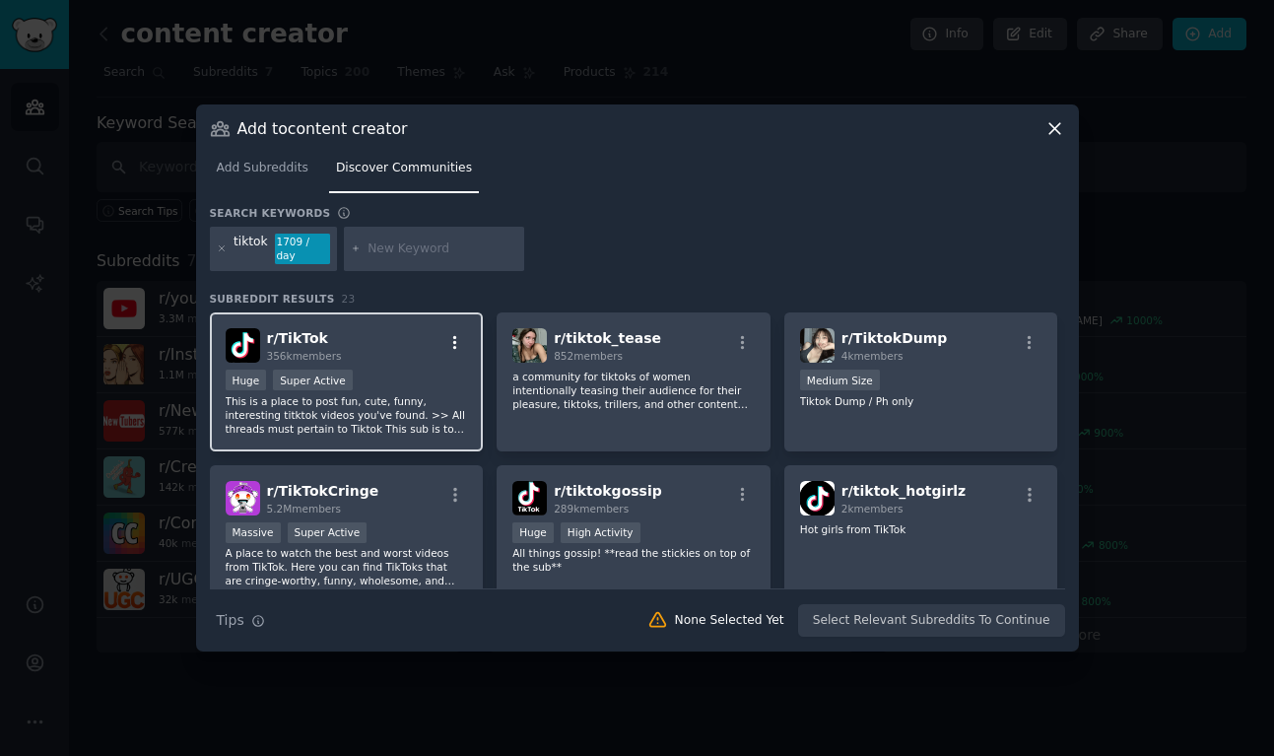
click at [454, 339] on icon "button" at bounding box center [455, 343] width 18 height 18
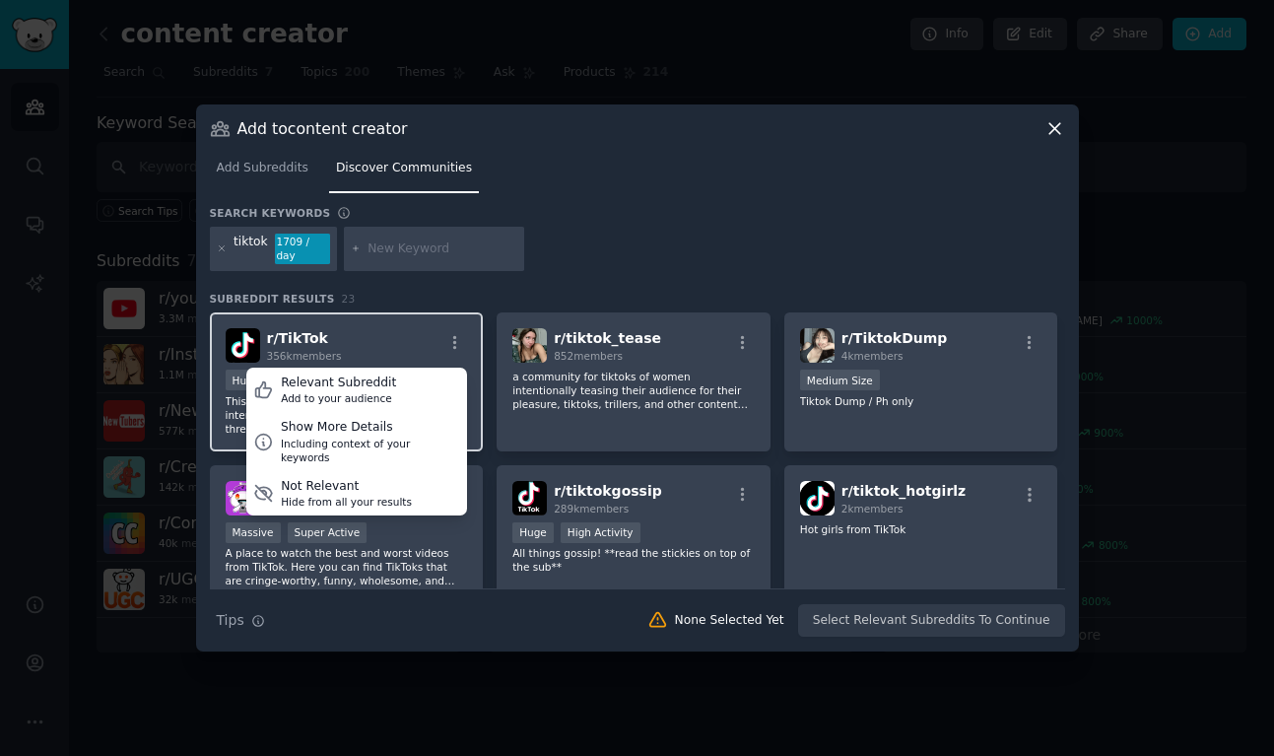
click at [427, 332] on div "r/ TikTok 356k members Relevant Subreddit Add to your audience Show More Detail…" at bounding box center [347, 345] width 242 height 34
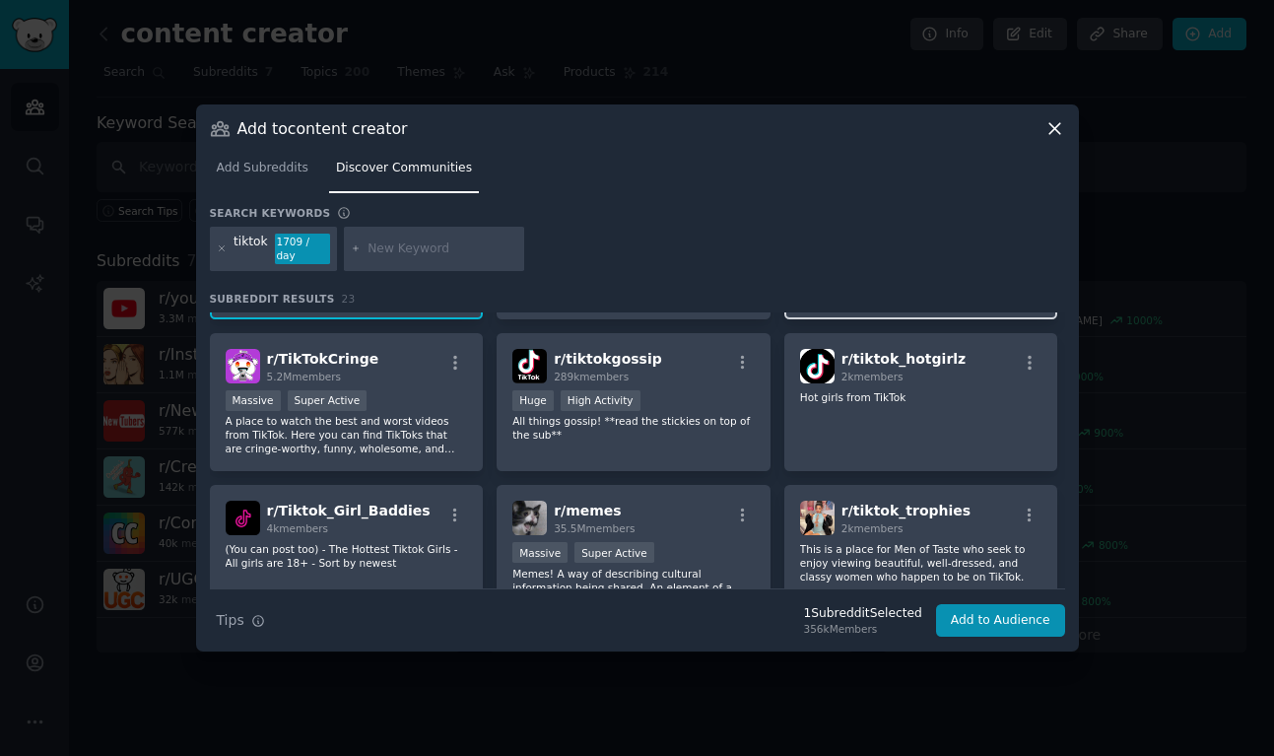
scroll to position [144, 0]
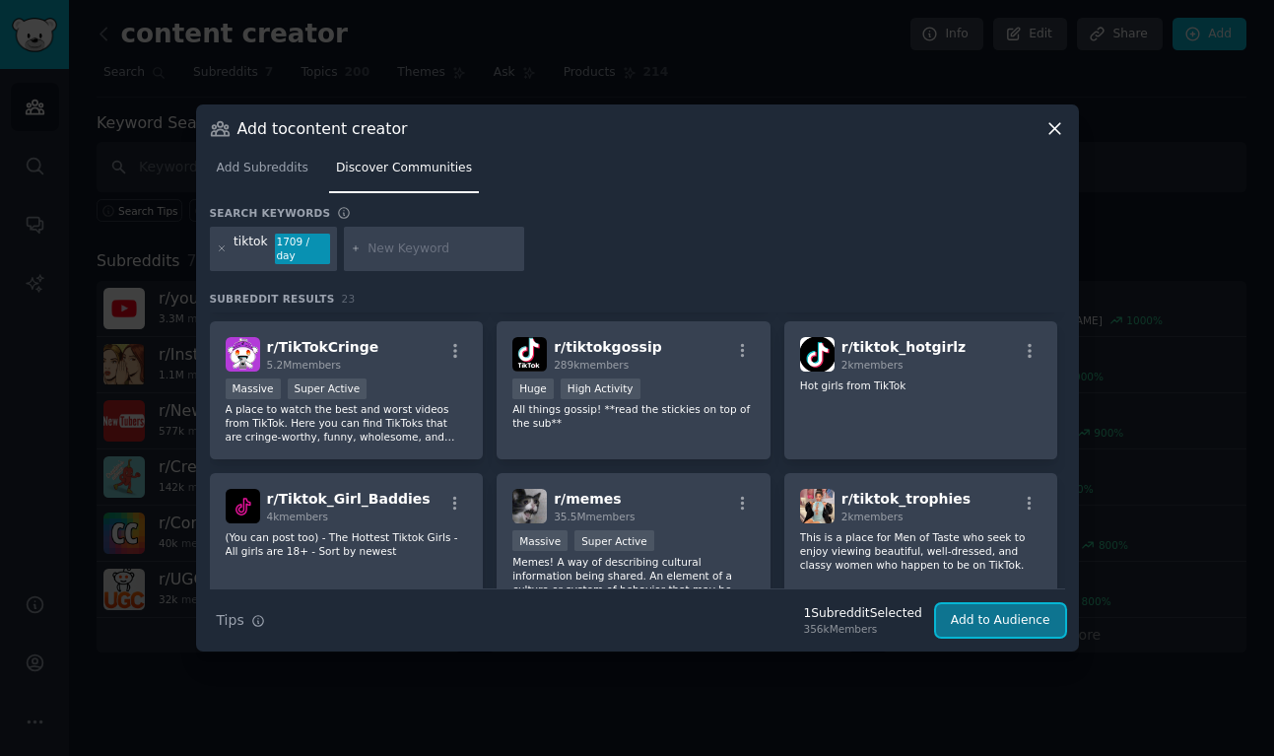
click at [1009, 621] on button "Add to Audience" at bounding box center [1000, 621] width 129 height 34
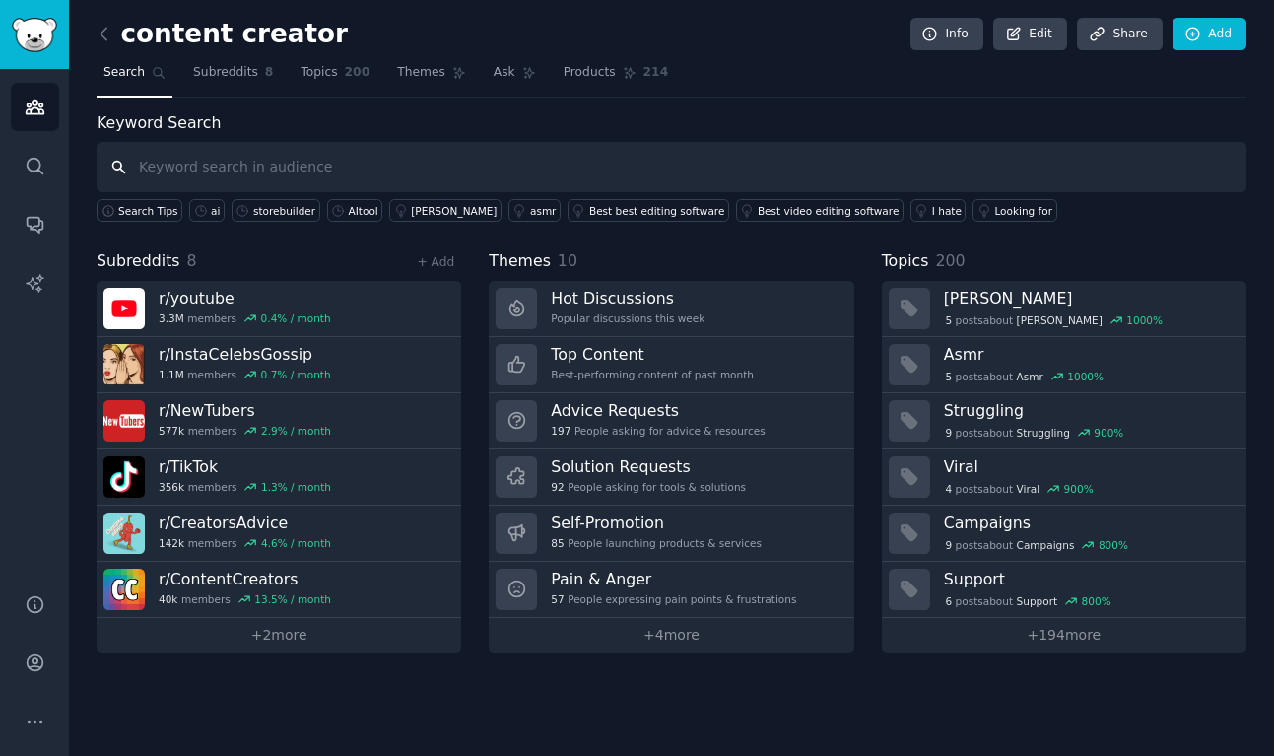
click at [474, 177] on input "text" at bounding box center [672, 167] width 1150 height 50
click at [1241, 30] on link "Add" at bounding box center [1210, 35] width 74 height 34
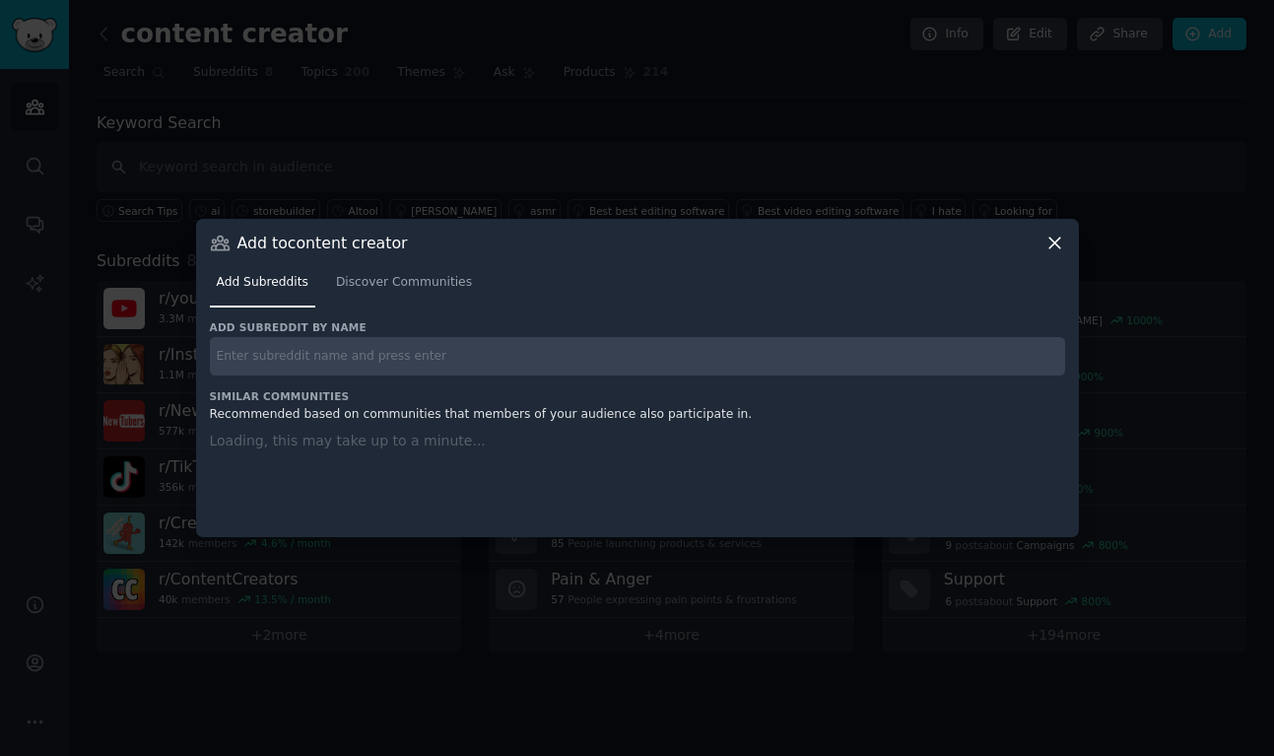
click at [424, 341] on input "text" at bounding box center [637, 356] width 855 height 38
click at [433, 277] on link "Discover Communities" at bounding box center [404, 287] width 150 height 40
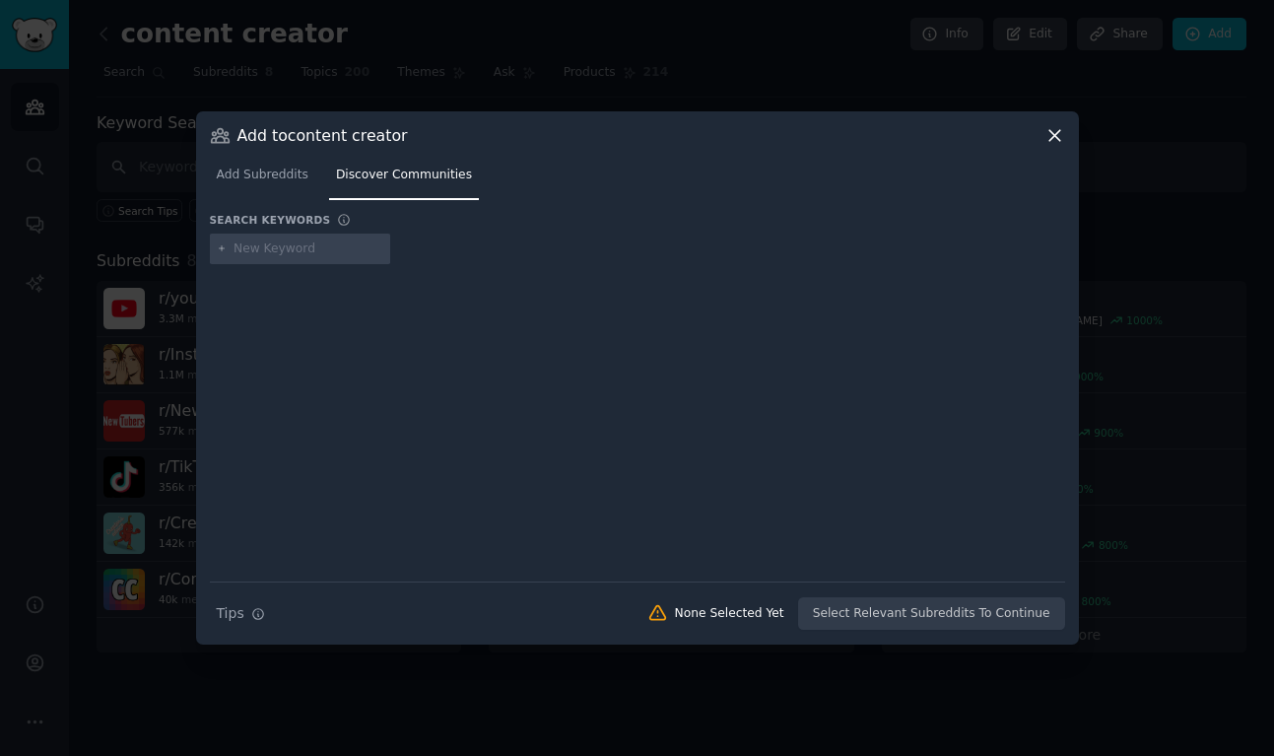
click at [325, 244] on input "text" at bounding box center [309, 249] width 150 height 18
type input "instagram"
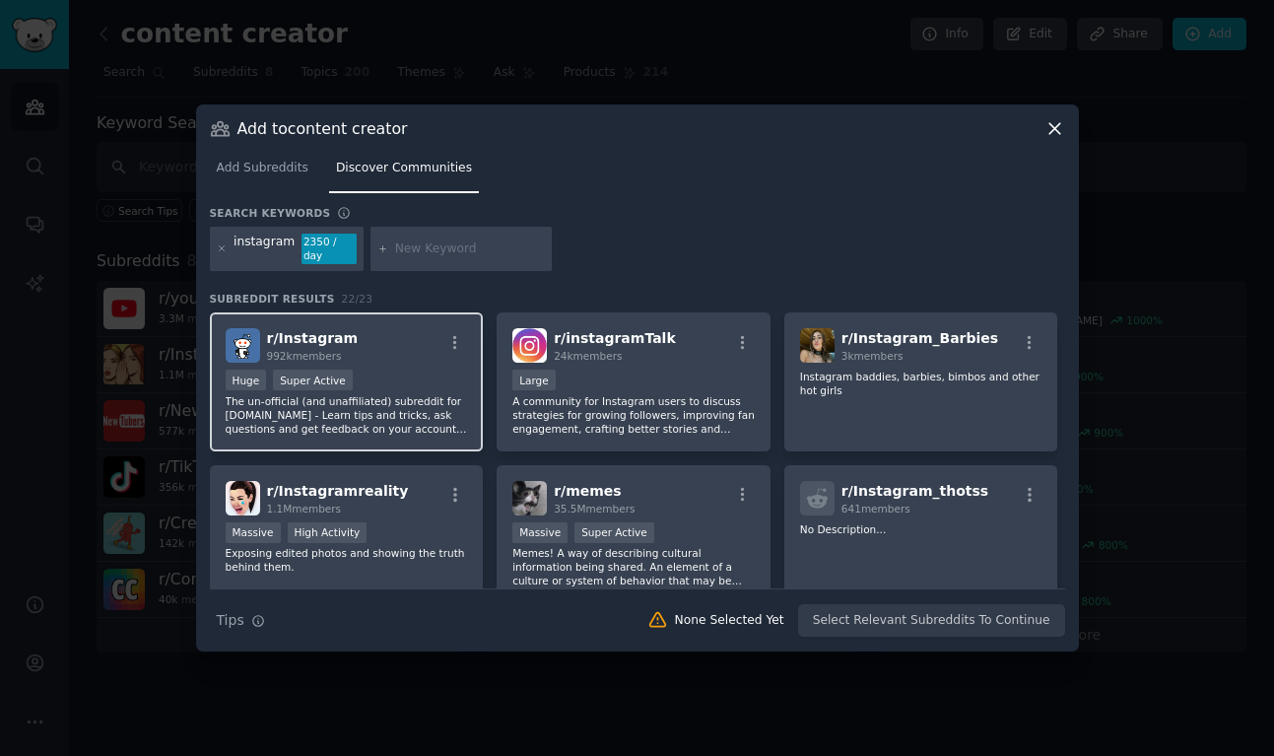
click at [406, 348] on div "r/ Instagram 992k members" at bounding box center [347, 345] width 242 height 34
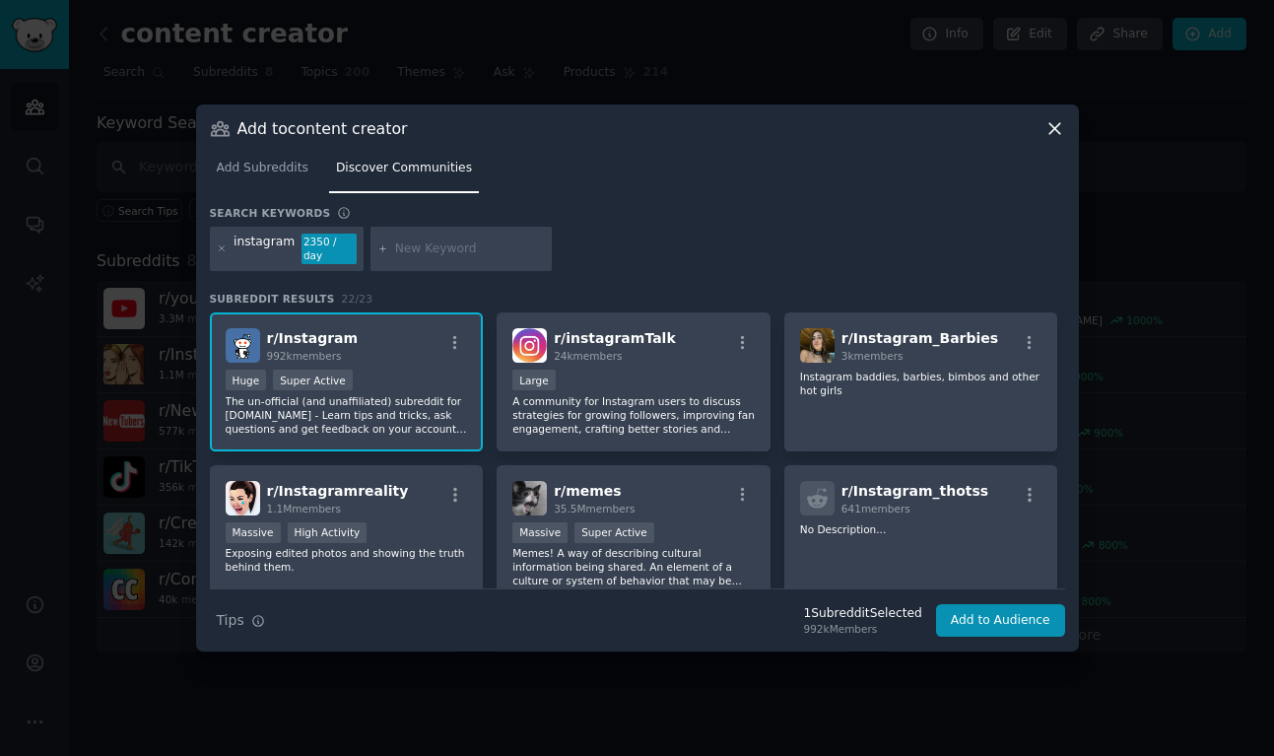
click at [986, 641] on div "Add to content creator Add Subreddits Discover Communities Search keywords inst…" at bounding box center [637, 377] width 883 height 547
click at [986, 605] on button "Add to Audience" at bounding box center [1000, 621] width 129 height 34
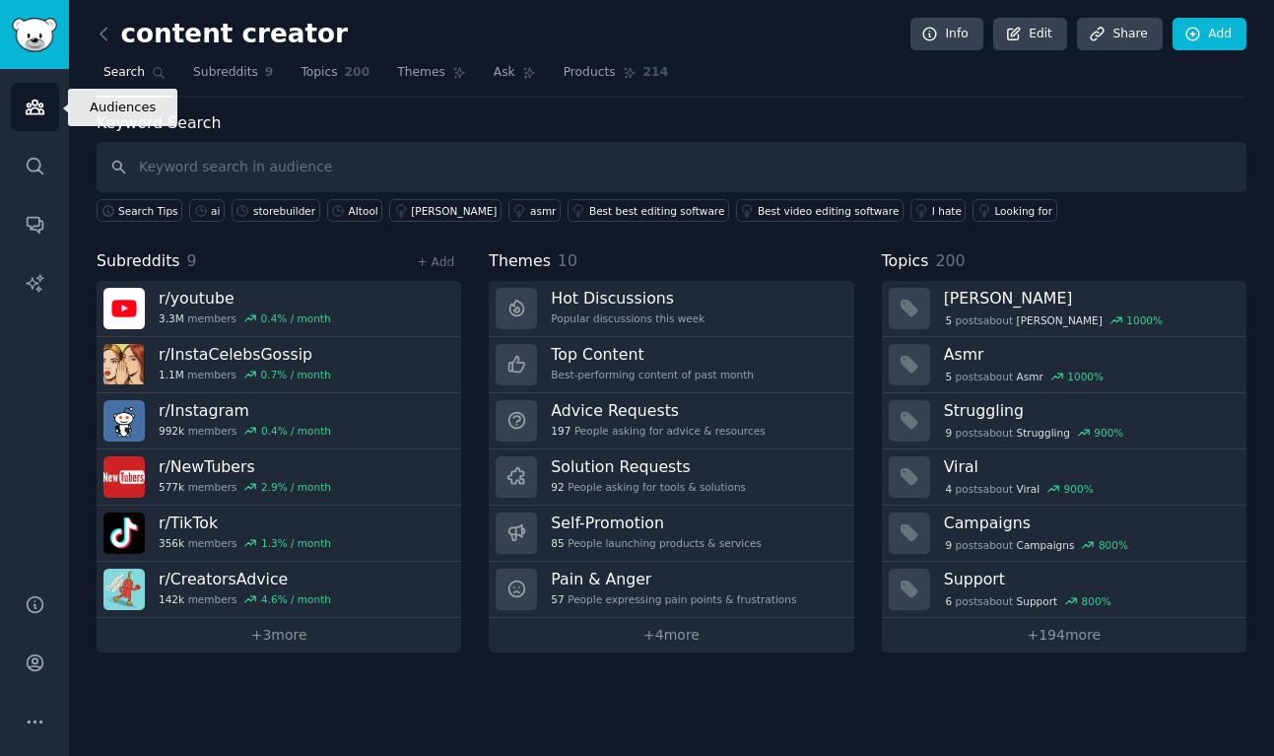
click at [35, 111] on icon "Sidebar" at bounding box center [35, 107] width 21 height 21
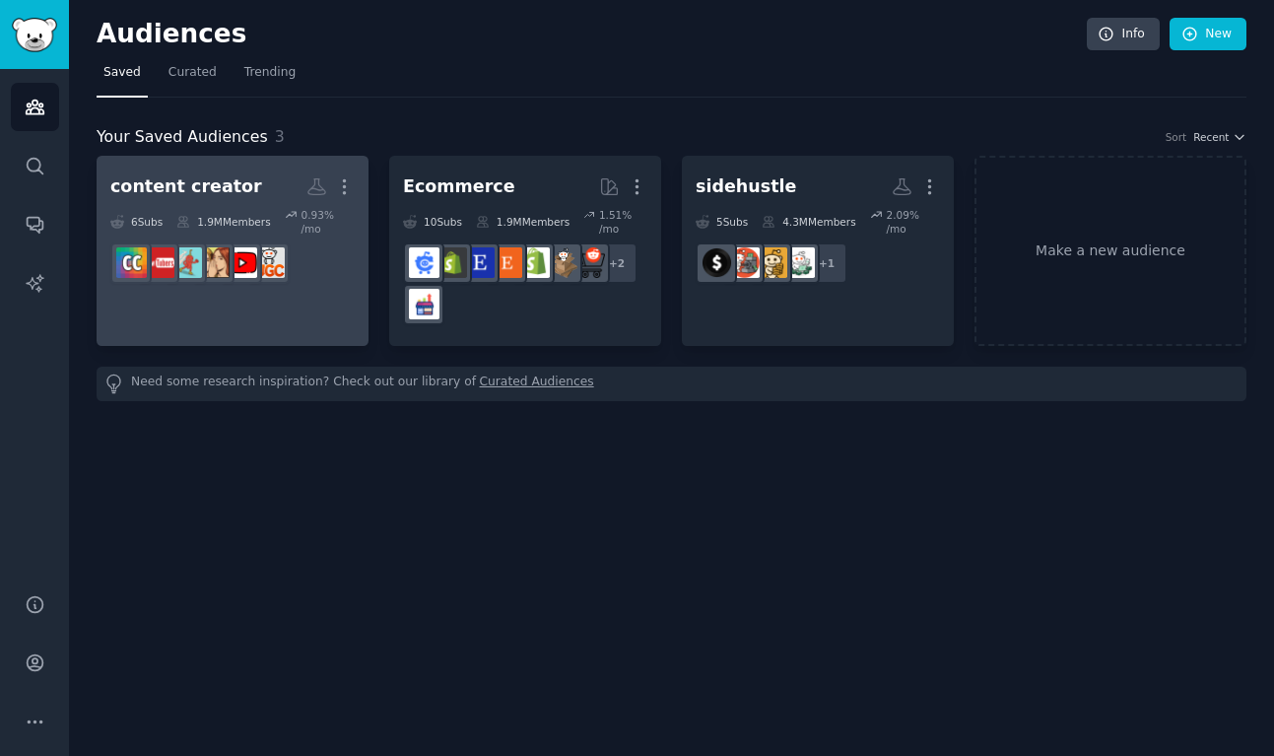
click at [275, 197] on h2 "content creator Custom Audience More" at bounding box center [232, 187] width 244 height 34
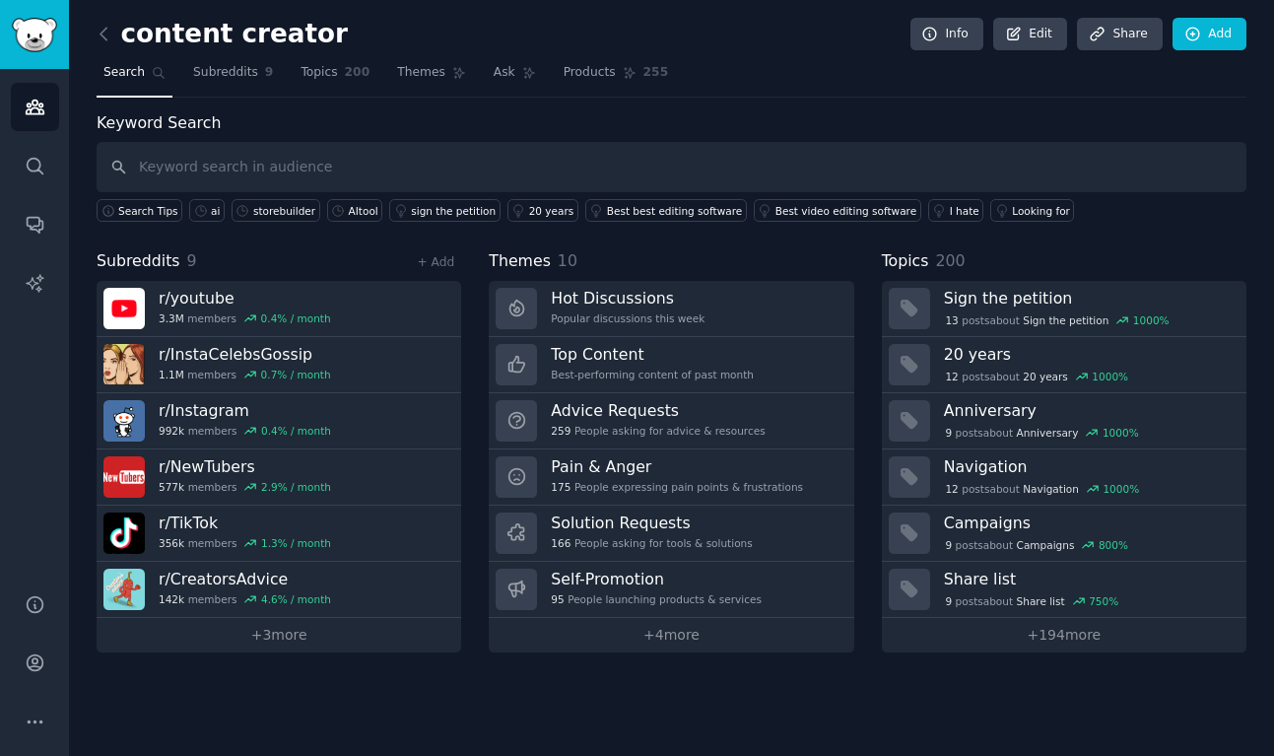
click at [128, 74] on span "Search" at bounding box center [123, 73] width 41 height 18
click at [50, 103] on link "Audiences" at bounding box center [35, 107] width 48 height 48
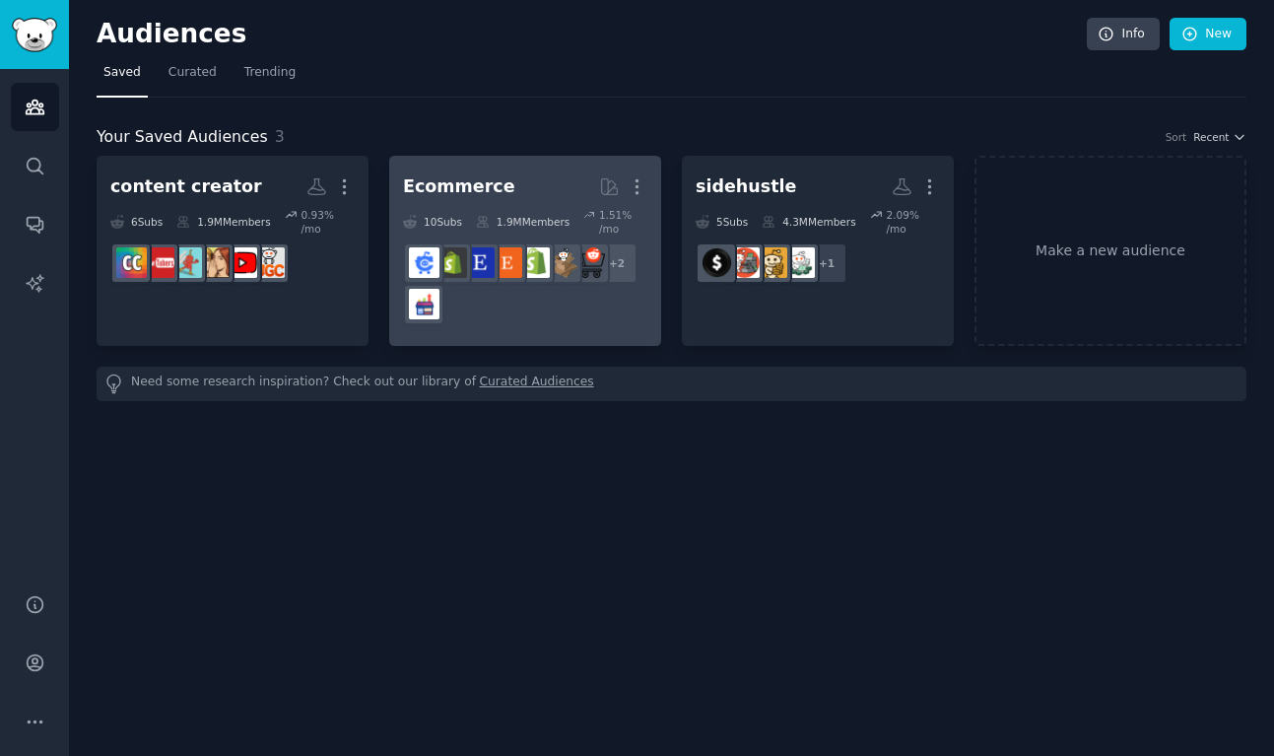
click at [523, 184] on h2 "Ecommerce More" at bounding box center [525, 187] width 244 height 34
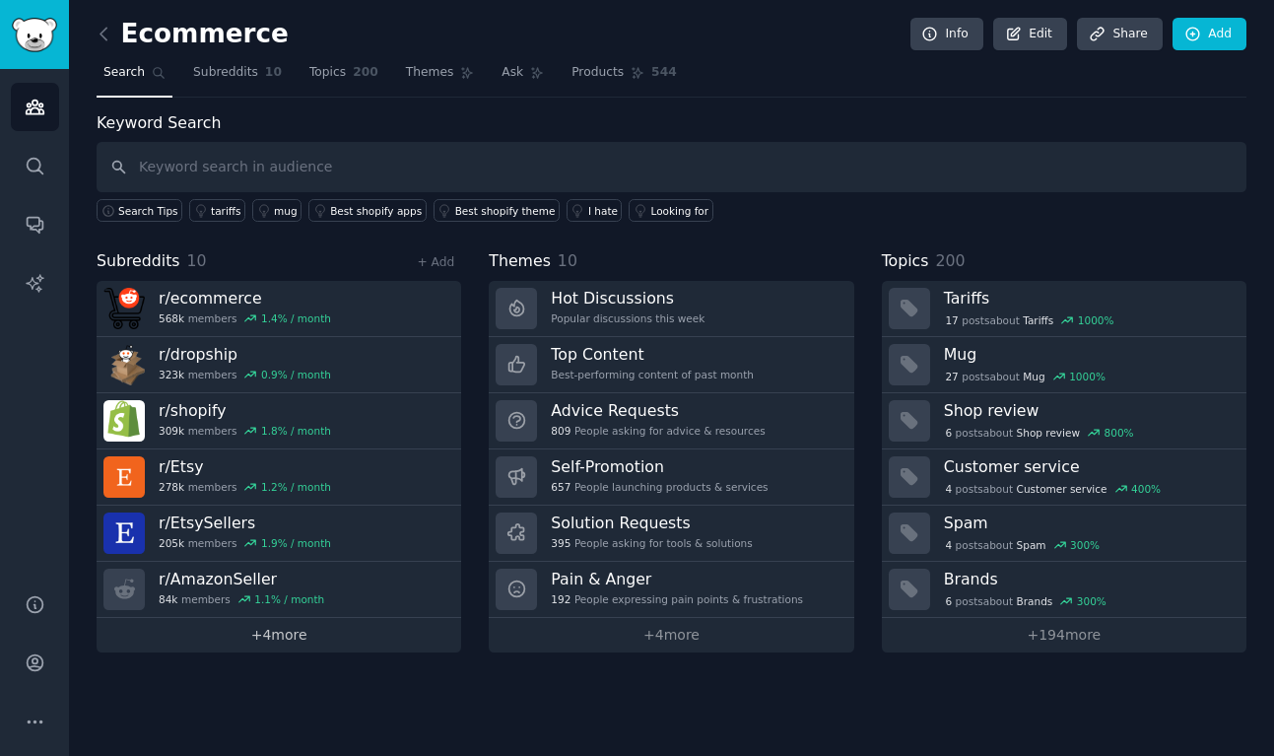
click at [272, 641] on link "+ 4 more" at bounding box center [279, 635] width 365 height 34
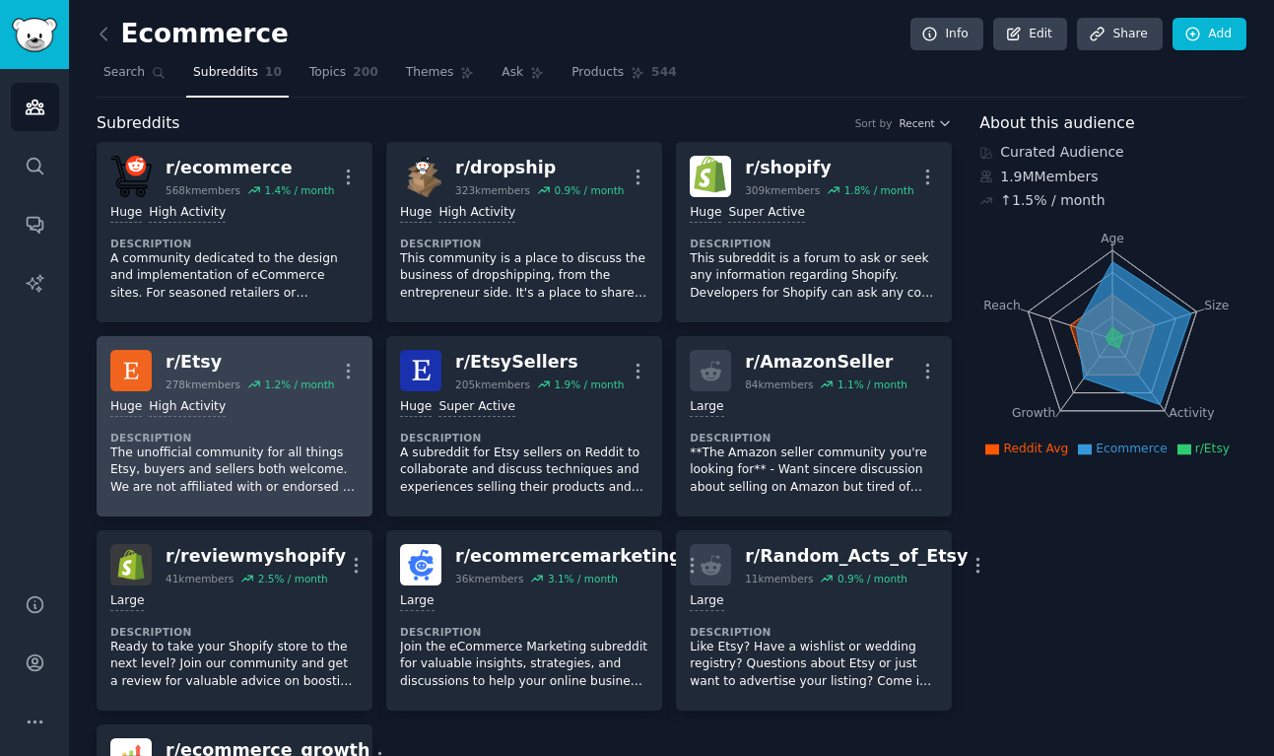
scroll to position [170, 0]
